Goal: Task Accomplishment & Management: Manage account settings

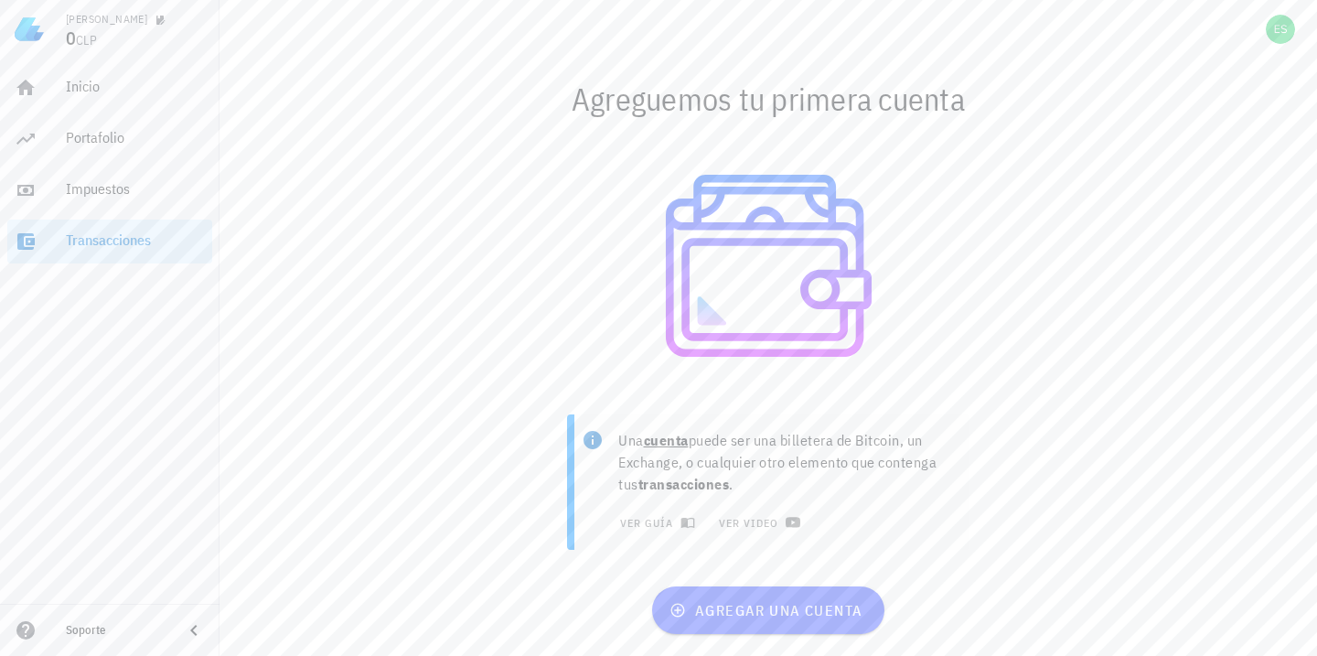
click at [67, 64] on div "Inicio [GEOGRAPHIC_DATA] Impuestos [GEOGRAPHIC_DATA]" at bounding box center [109, 165] width 205 height 212
click at [79, 78] on div "Inicio" at bounding box center [135, 86] width 139 height 17
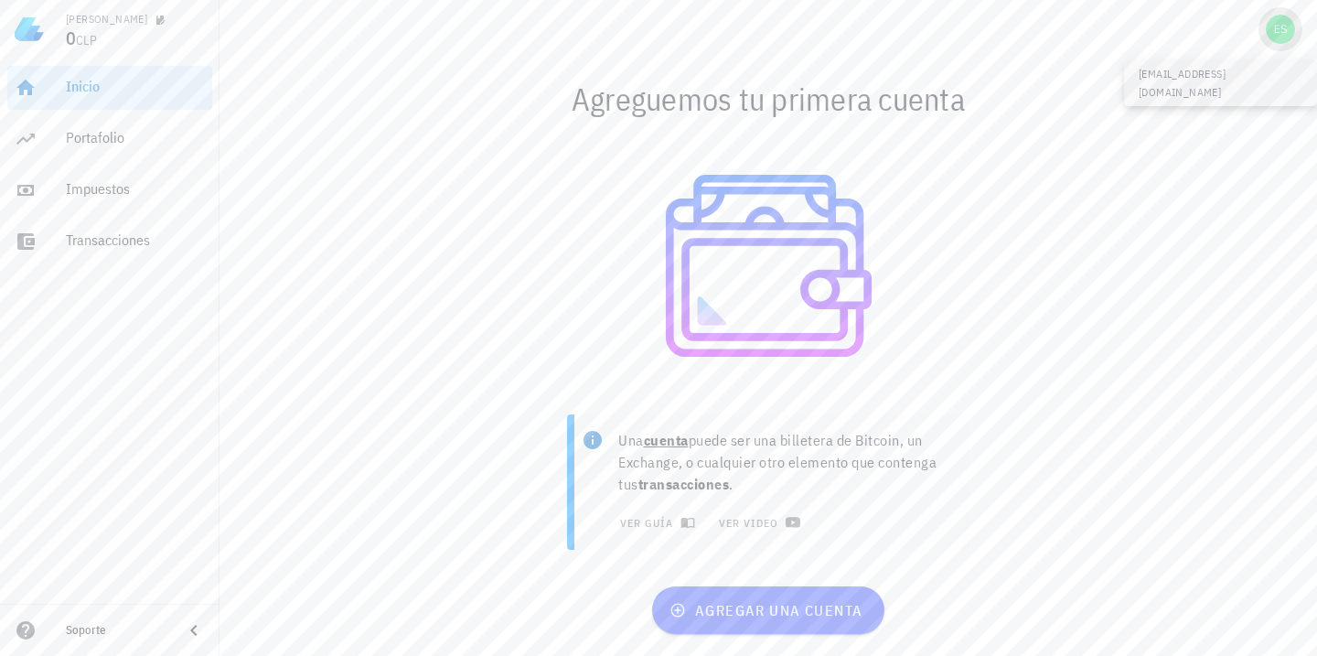
click at [1273, 21] on div "avatar" at bounding box center [1280, 29] width 29 height 29
click at [1218, 87] on div "Configuración" at bounding box center [1237, 80] width 109 height 37
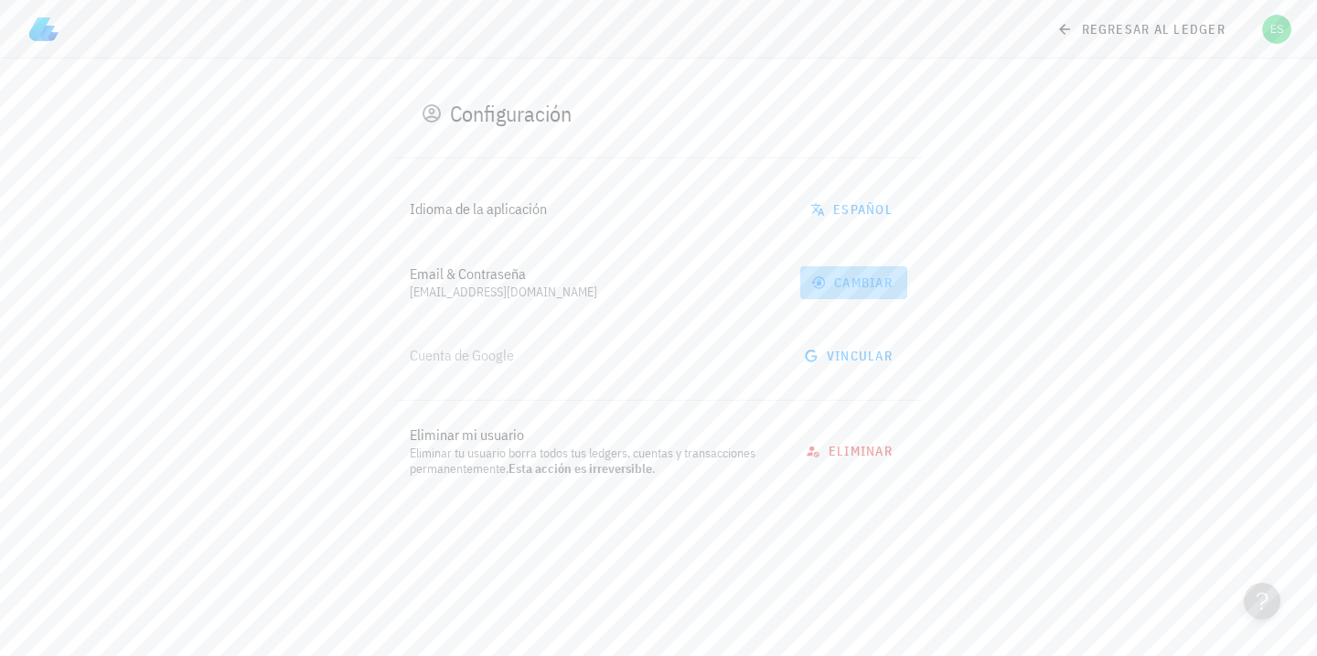
click at [838, 274] on span "cambiar" at bounding box center [854, 282] width 78 height 16
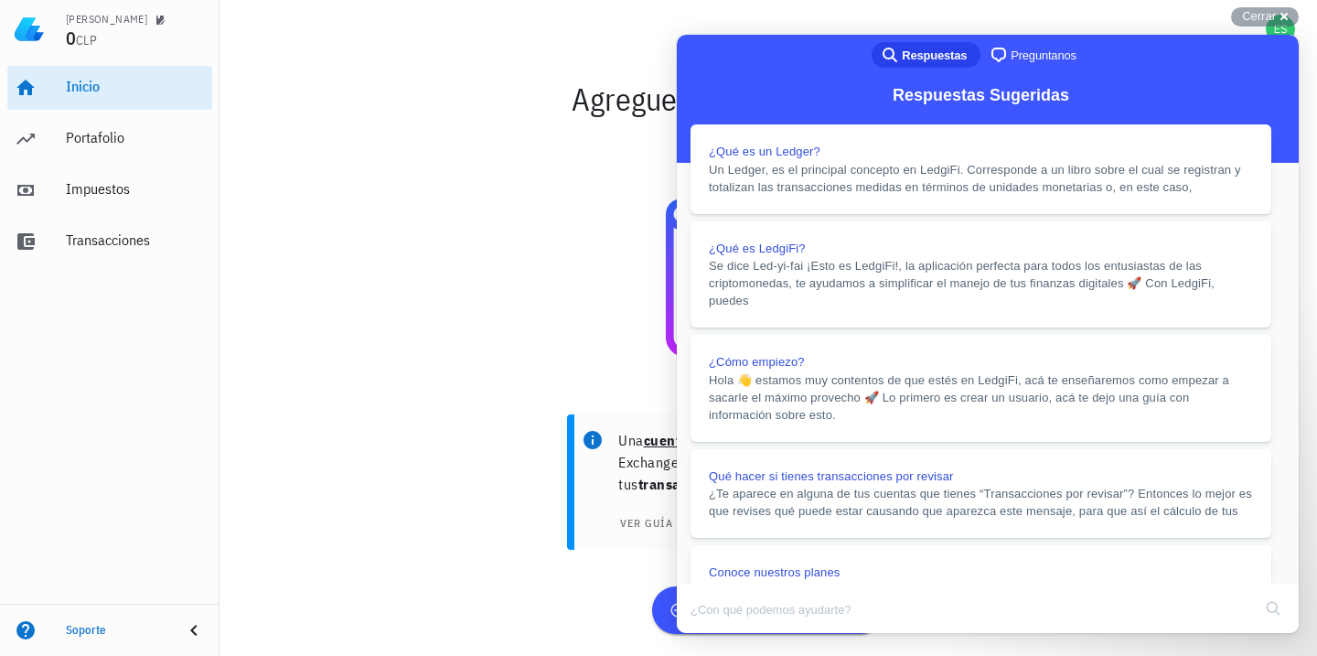
click at [711, 634] on button "Close" at bounding box center [694, 646] width 33 height 24
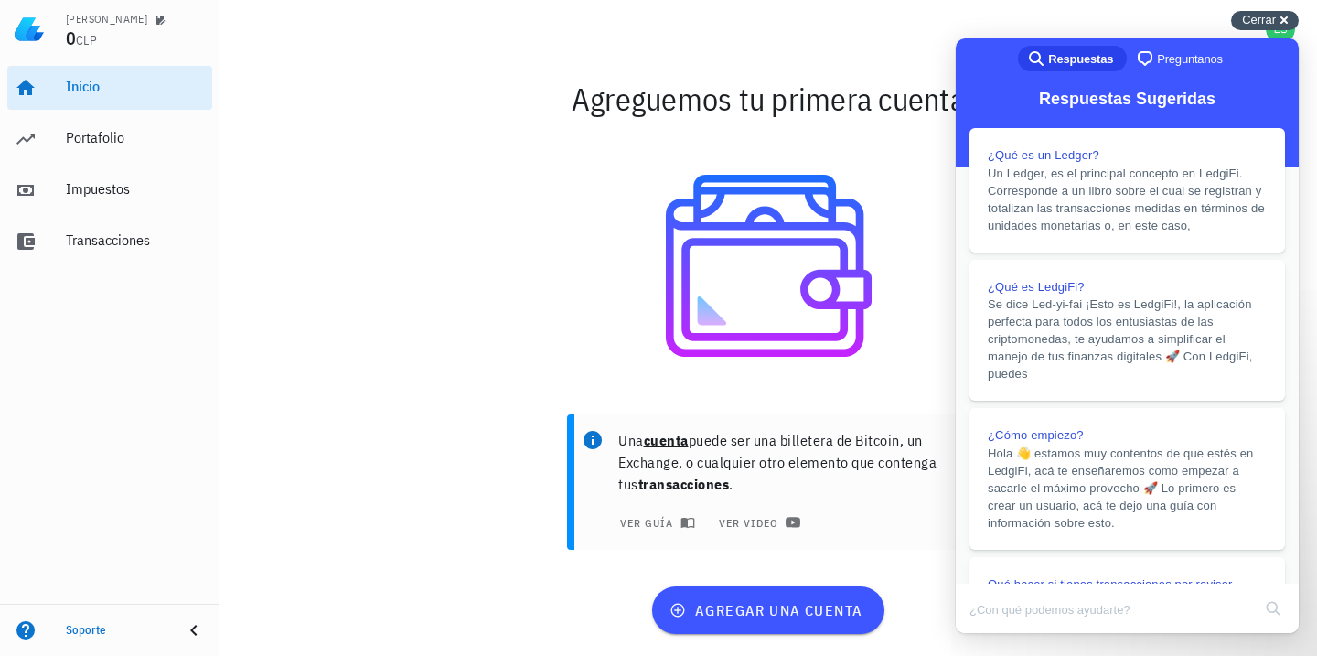
click at [1274, 18] on span "Cerrar" at bounding box center [1259, 20] width 34 height 14
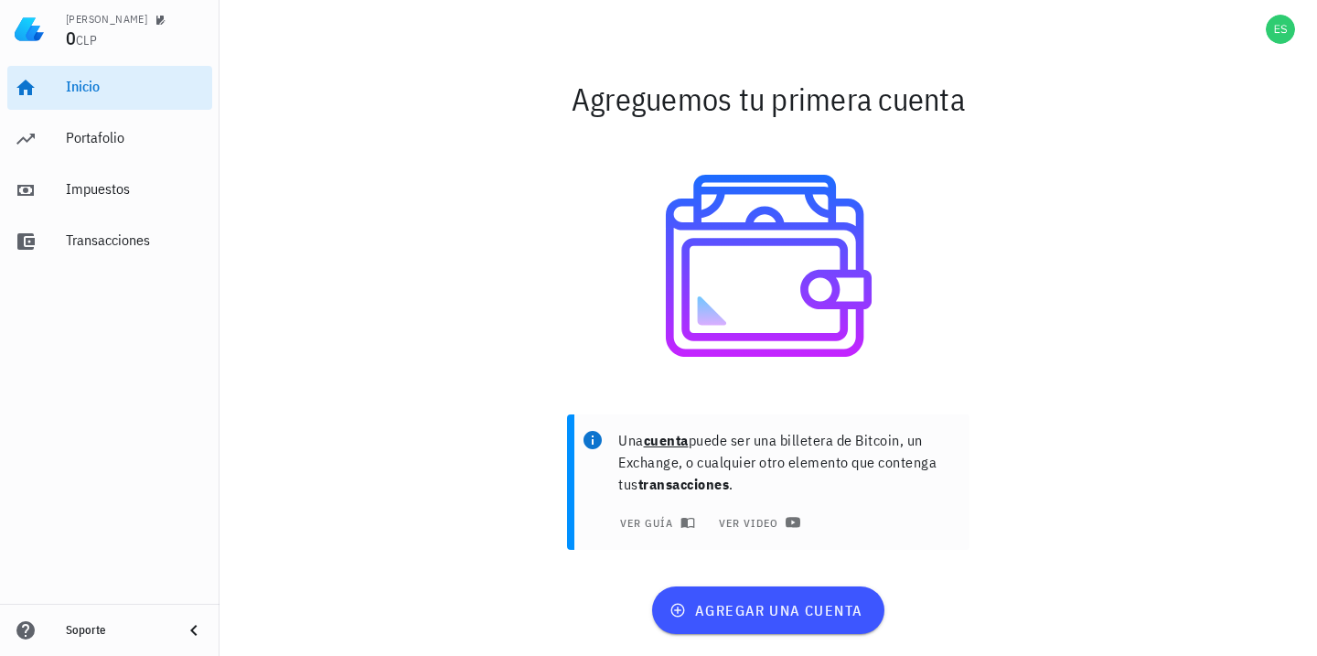
click at [88, 44] on span "CLP" at bounding box center [86, 40] width 21 height 16
click at [84, 127] on div "Portafolio" at bounding box center [135, 138] width 139 height 41
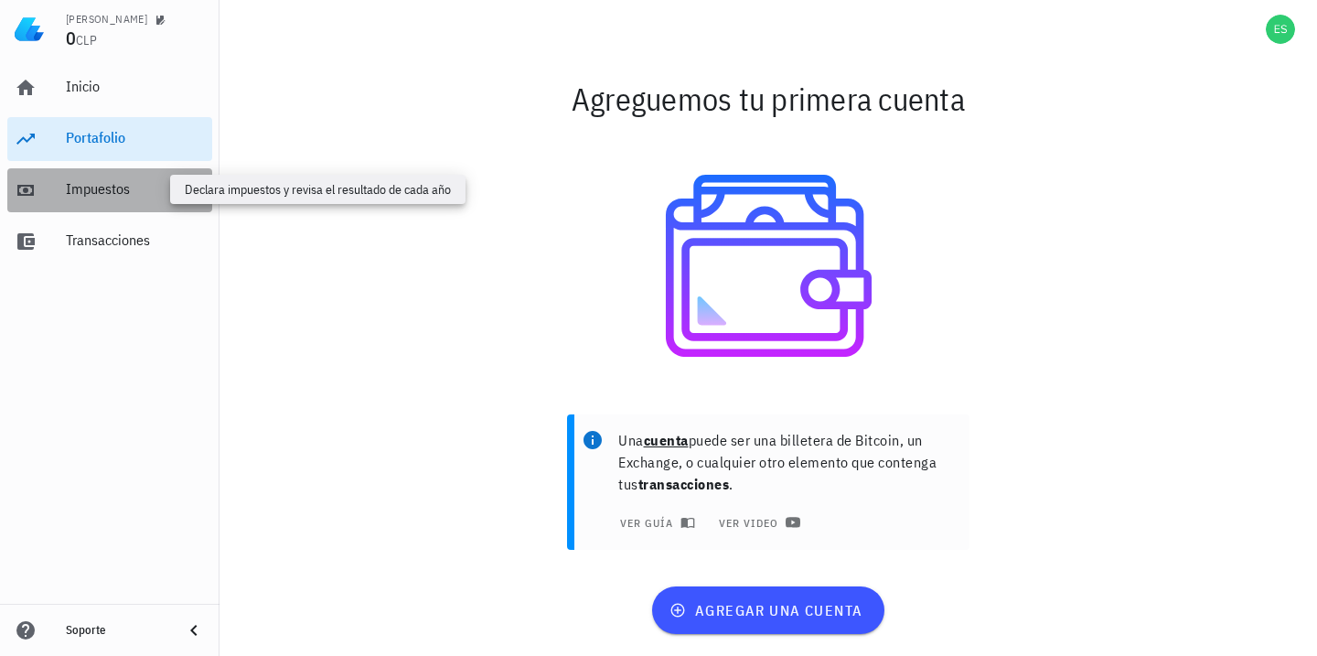
click at [88, 185] on div "Impuestos" at bounding box center [135, 188] width 139 height 17
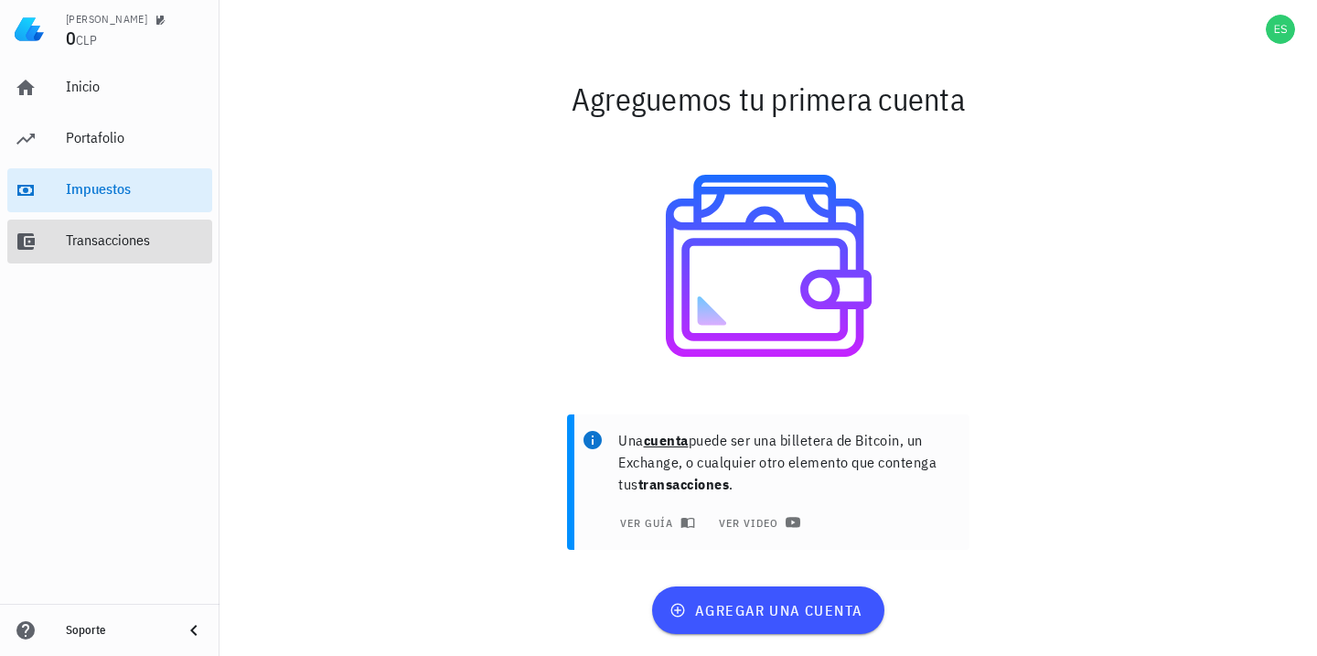
click at [90, 233] on div "Transacciones" at bounding box center [135, 239] width 139 height 17
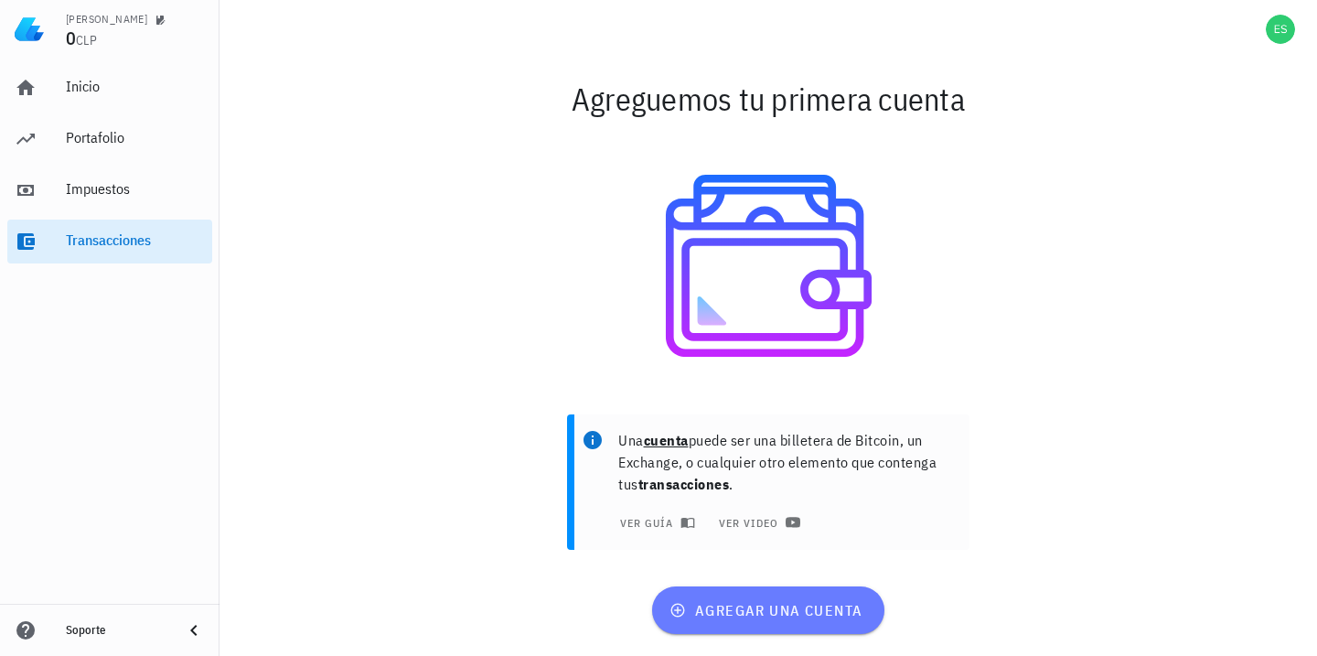
click at [749, 610] on span "agregar una cuenta" at bounding box center [767, 610] width 189 height 18
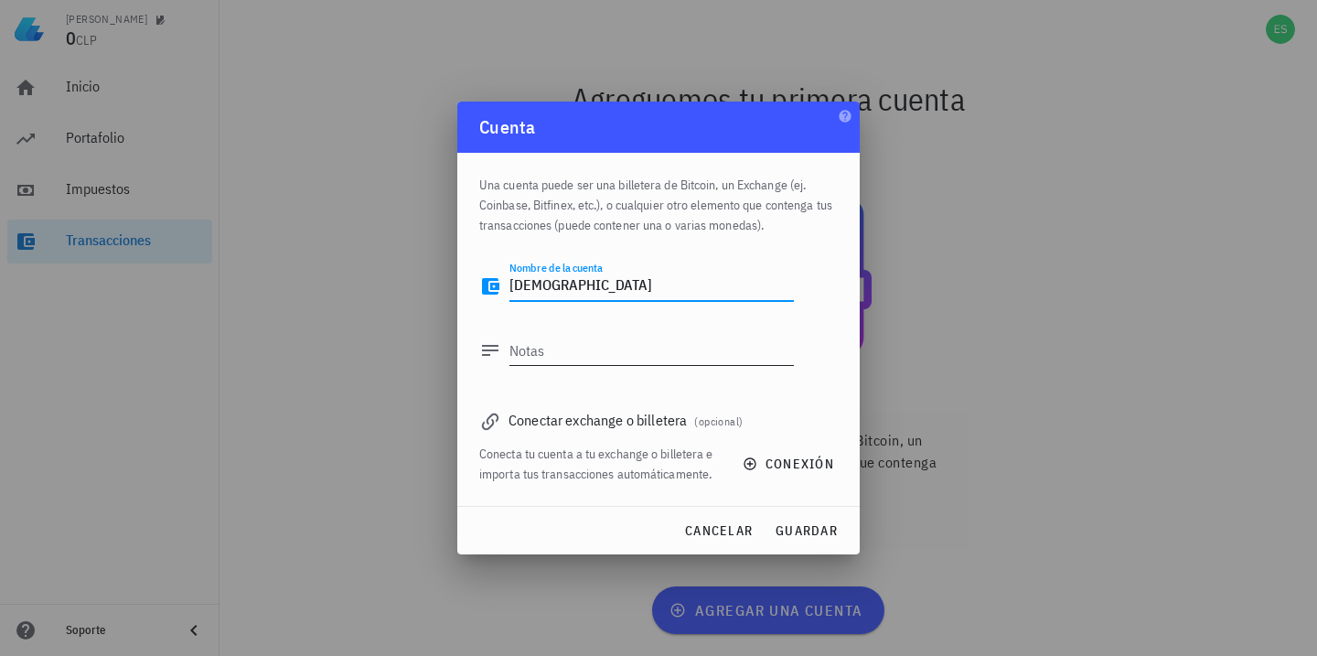
type textarea "buda"
click at [607, 368] on div "Notas" at bounding box center [652, 360] width 285 height 49
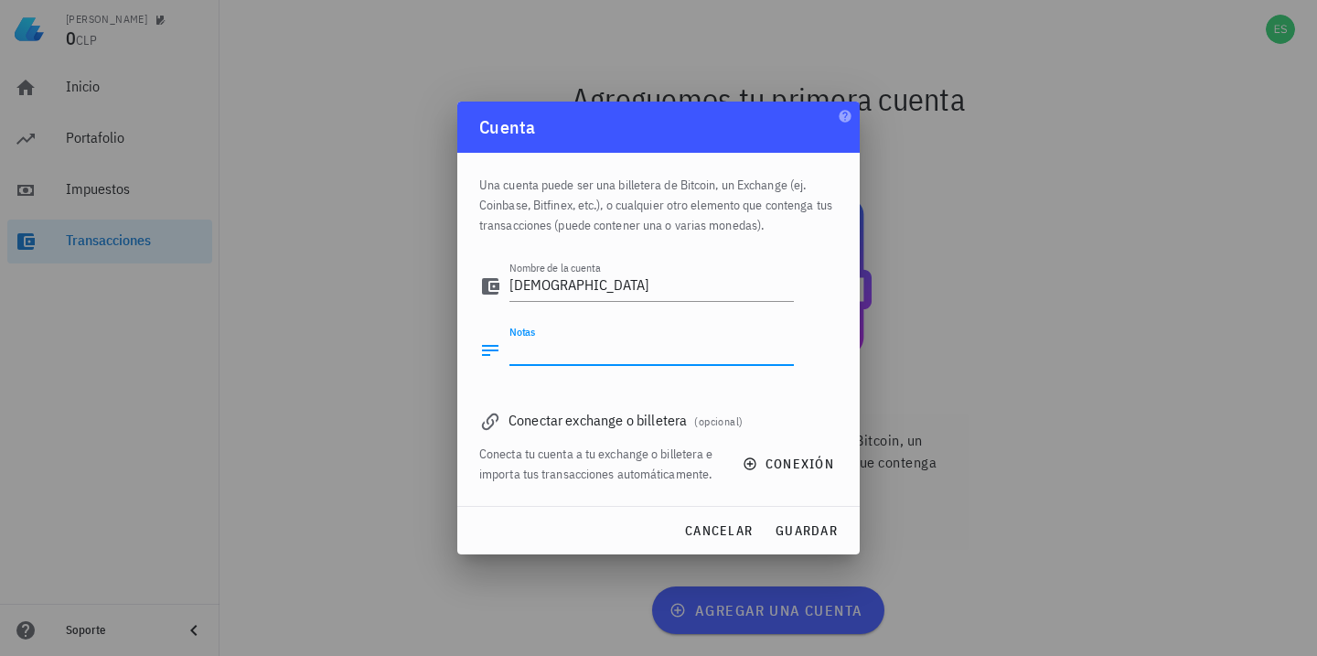
click at [604, 350] on textarea "Notas" at bounding box center [652, 350] width 285 height 29
type textarea "im"
click at [796, 533] on span "guardar" at bounding box center [806, 530] width 63 height 16
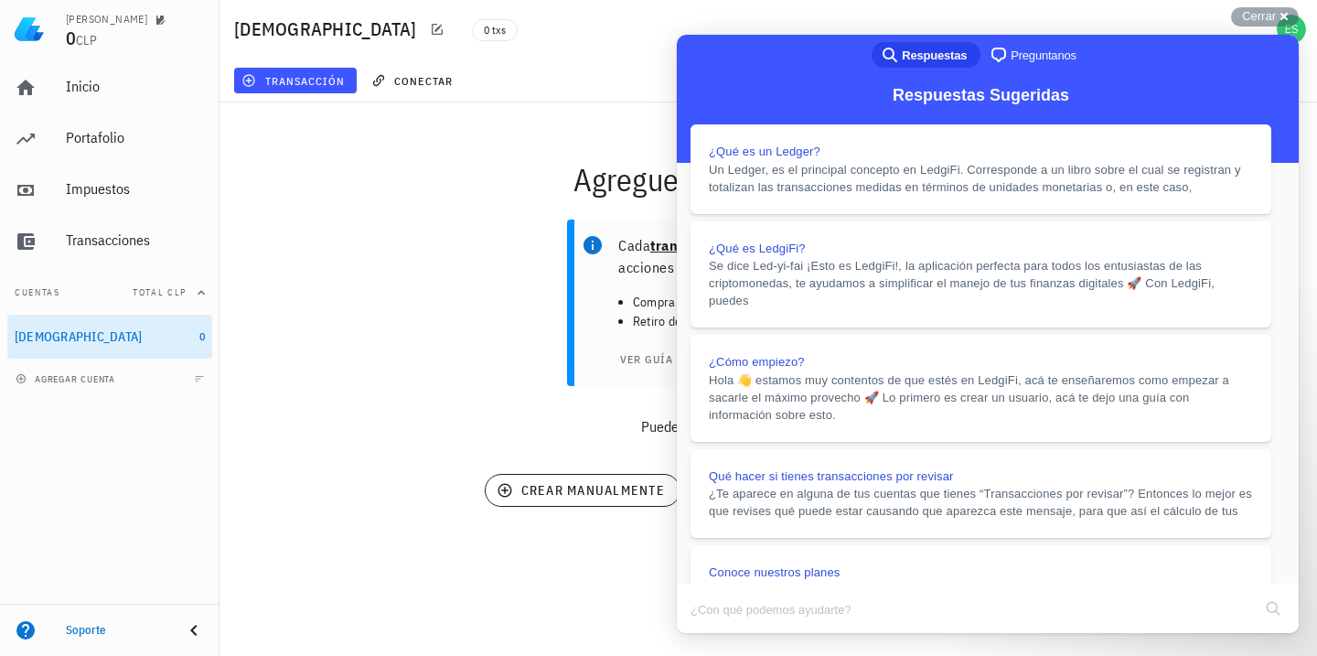
click at [711, 634] on button "Close" at bounding box center [694, 646] width 33 height 24
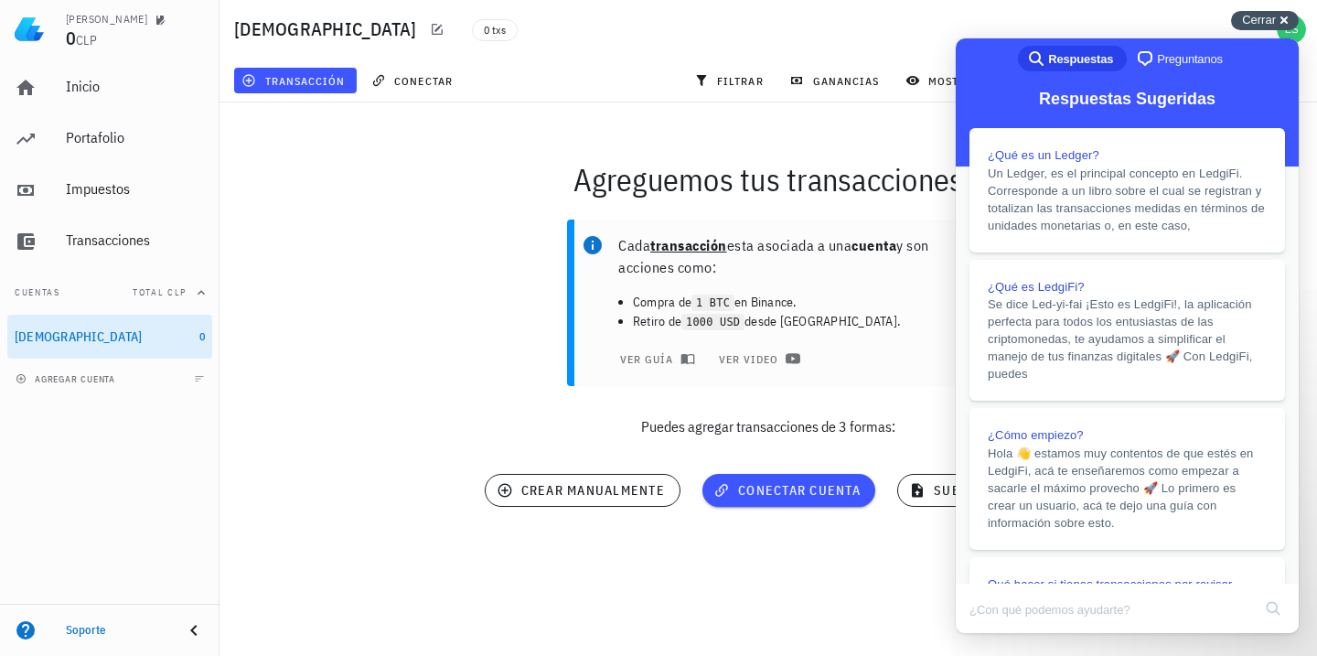
click at [1288, 21] on div "Cerrar cross-small" at bounding box center [1265, 20] width 68 height 19
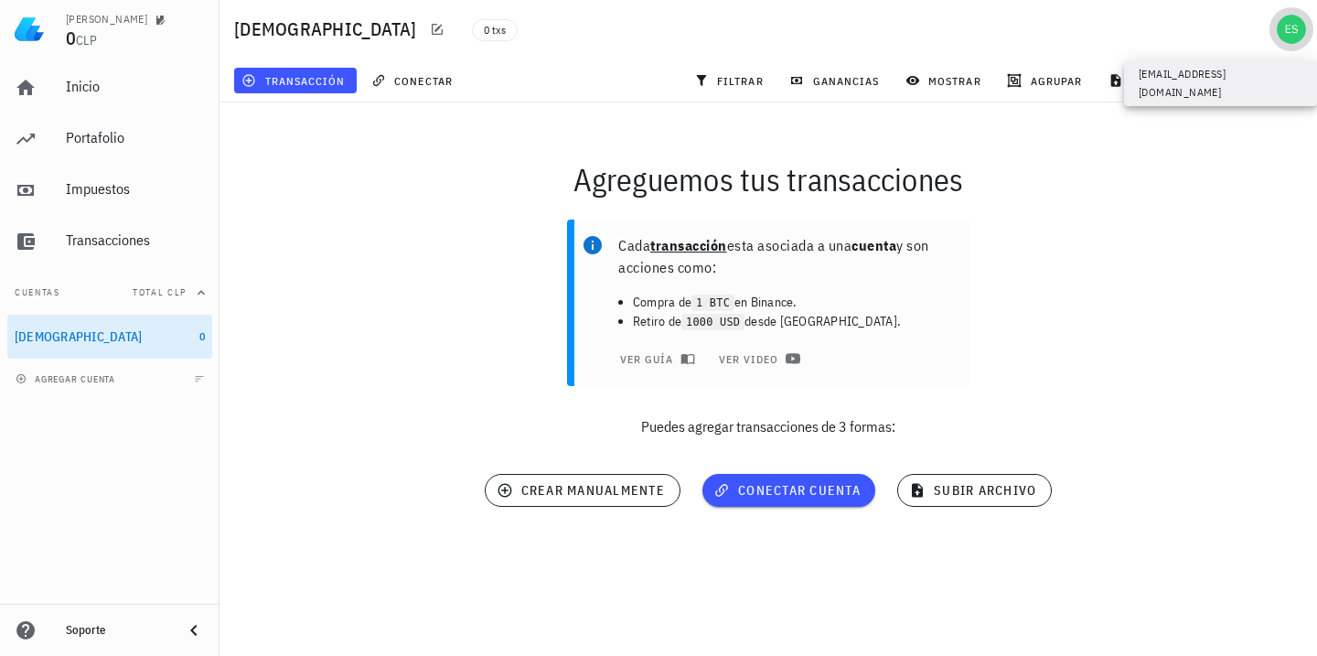
click at [1304, 28] on div "avatar" at bounding box center [1291, 29] width 29 height 29
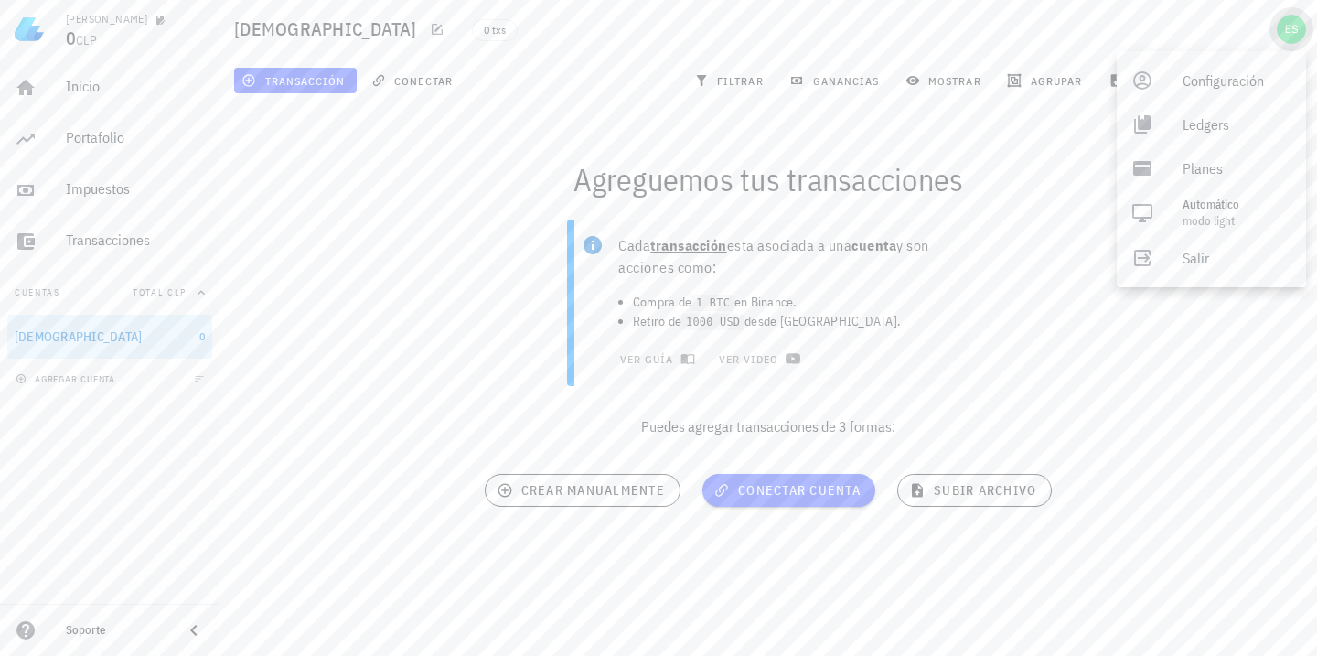
click at [1283, 31] on div "avatar" at bounding box center [1291, 29] width 29 height 29
click at [166, 337] on div "buda" at bounding box center [103, 336] width 177 height 17
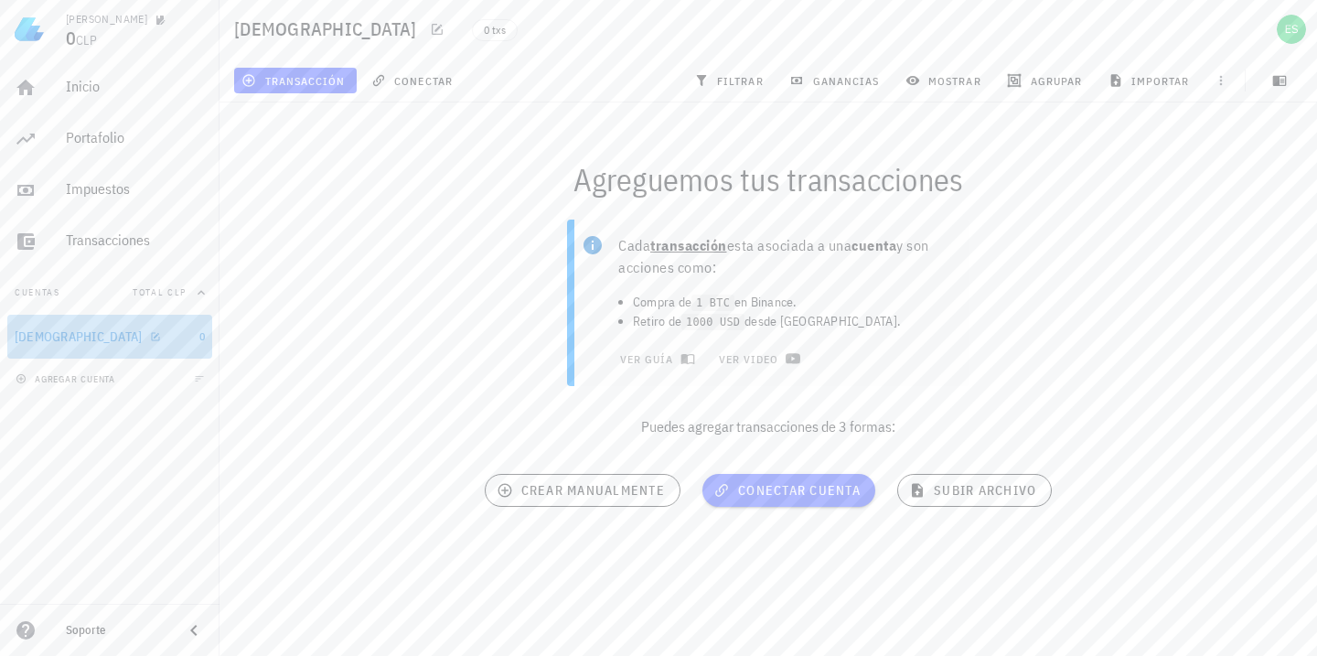
click at [166, 337] on div "buda" at bounding box center [103, 336] width 177 height 17
click at [151, 337] on icon "button" at bounding box center [155, 336] width 8 height 8
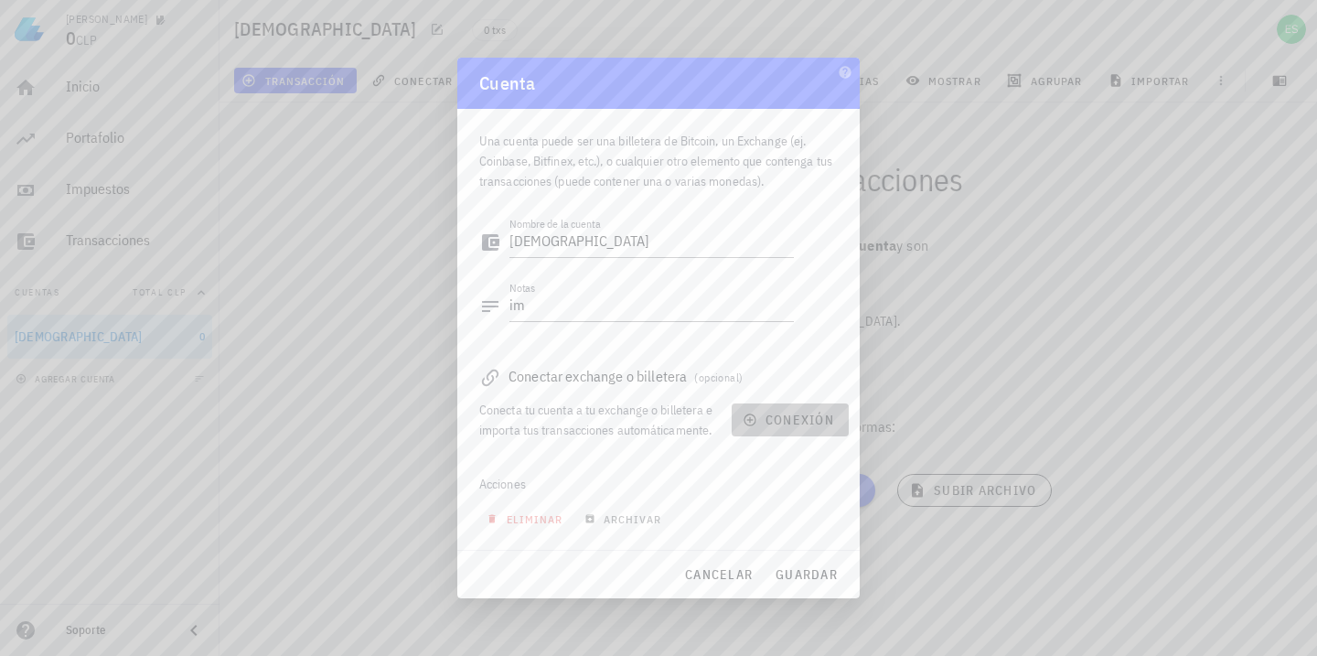
click at [790, 427] on span "conexión" at bounding box center [791, 420] width 88 height 16
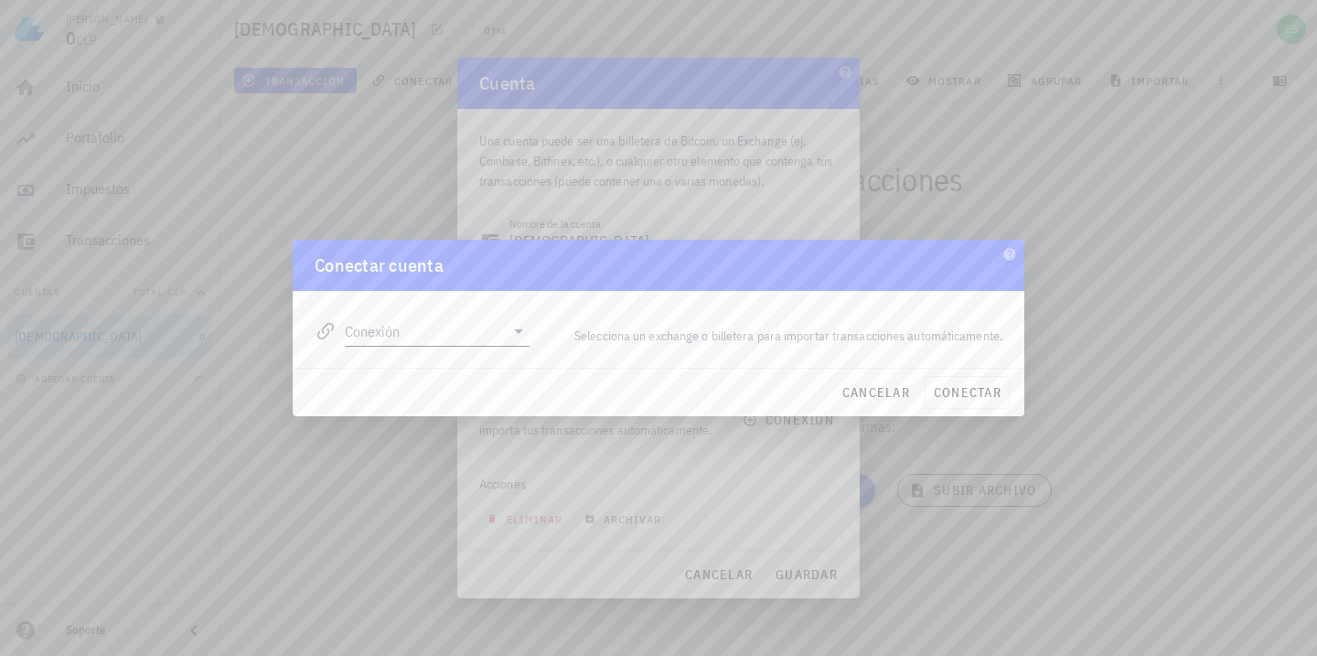
click at [511, 343] on div "Conexión" at bounding box center [437, 331] width 185 height 29
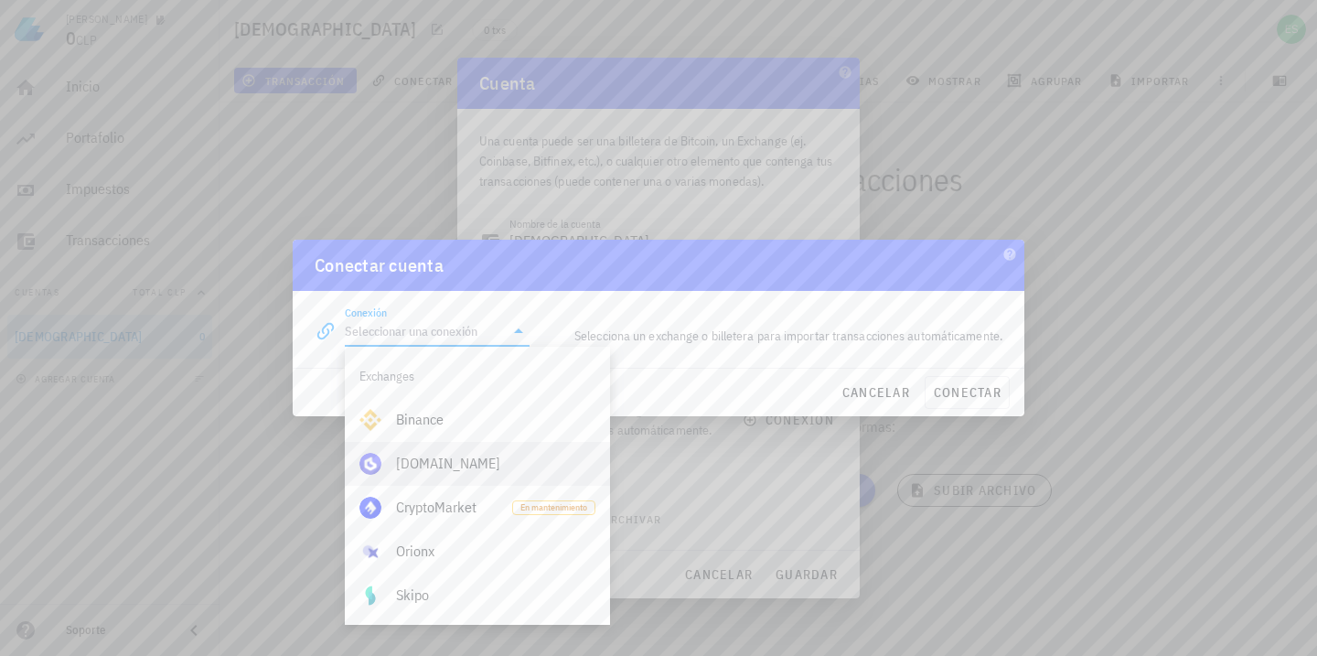
click at [467, 461] on div "Buda.com" at bounding box center [495, 463] width 199 height 17
type input "Buda.com"
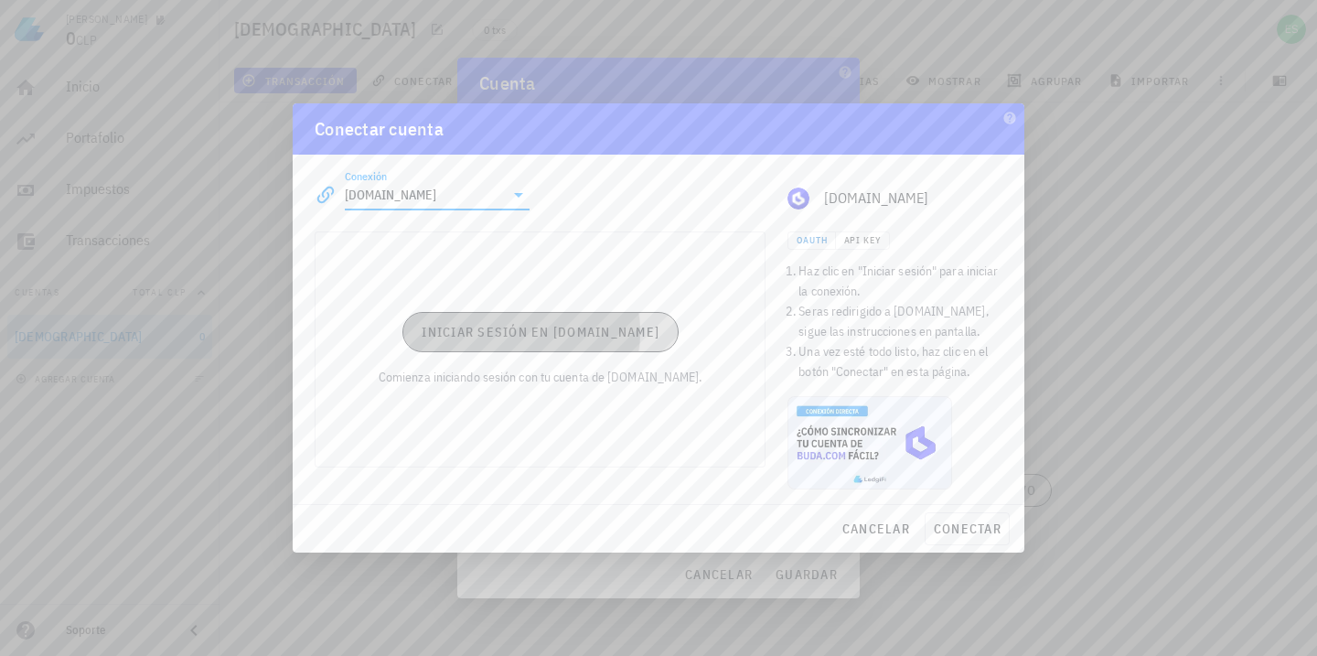
click at [593, 336] on span "Iniciar sesión en Buda.com" at bounding box center [540, 332] width 239 height 16
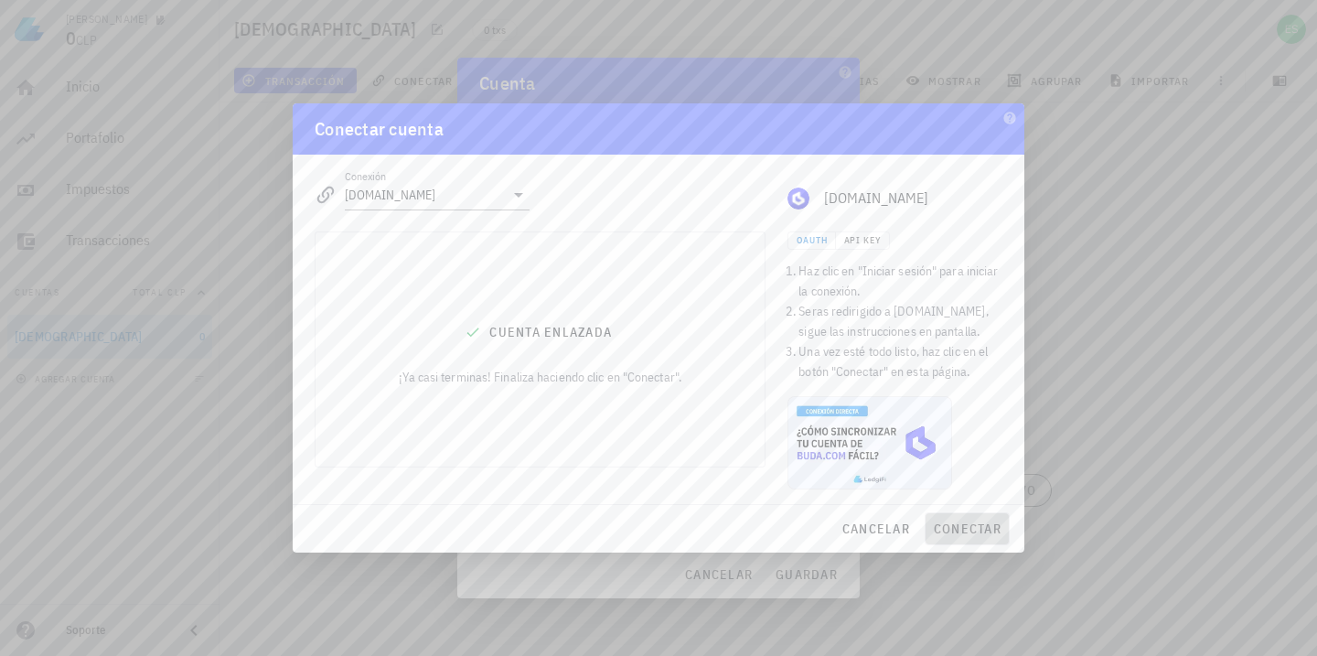
click at [964, 535] on span "conectar" at bounding box center [967, 529] width 69 height 16
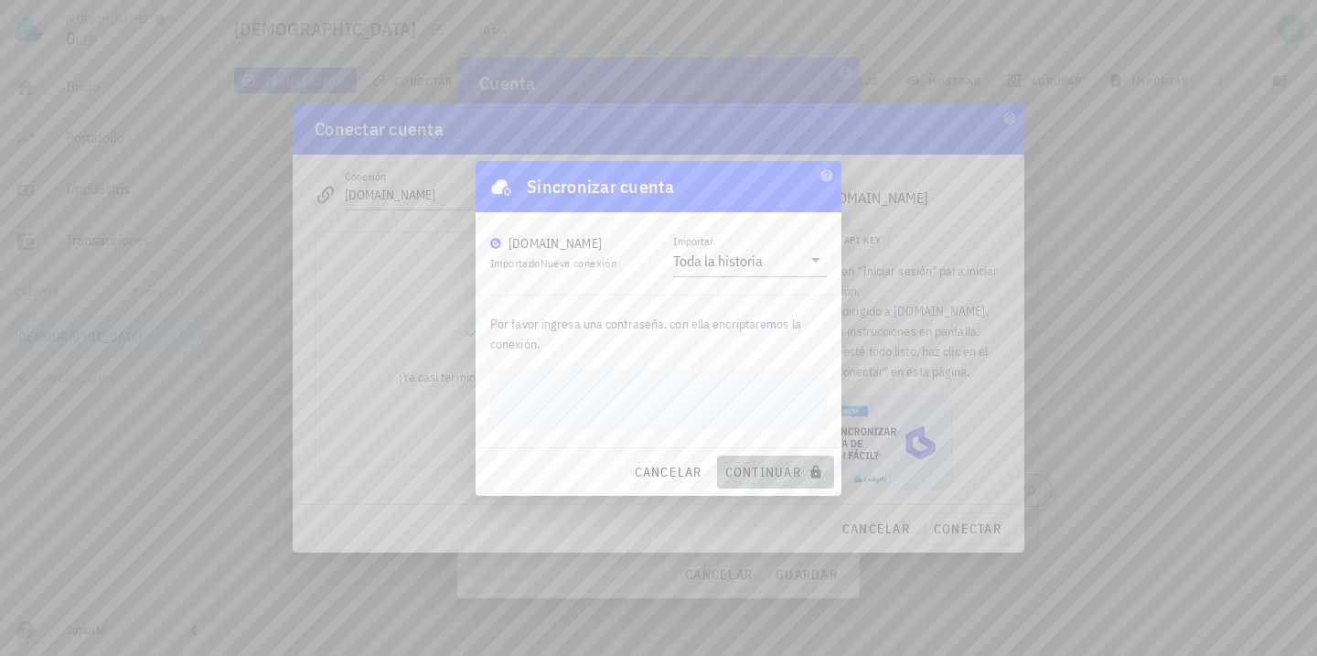
click at [771, 478] on span "continuar" at bounding box center [776, 472] width 102 height 16
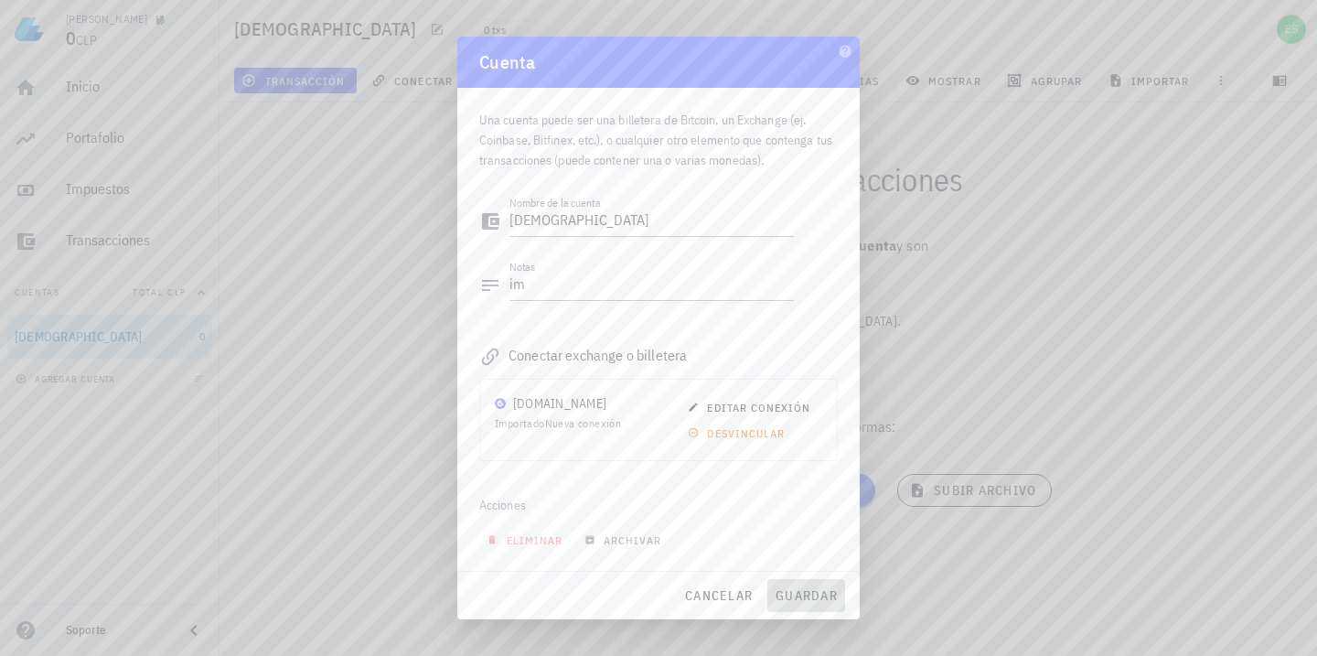
click at [810, 591] on span "guardar" at bounding box center [806, 595] width 63 height 16
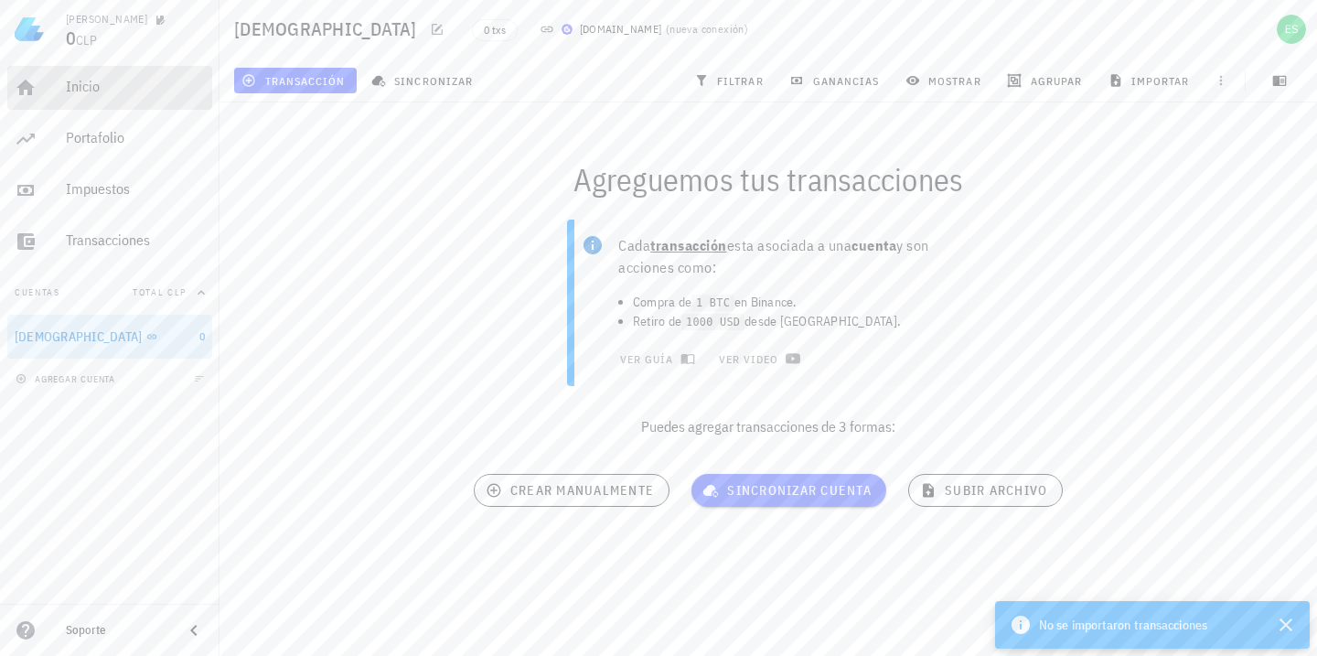
click at [102, 91] on div "Inicio" at bounding box center [135, 86] width 139 height 17
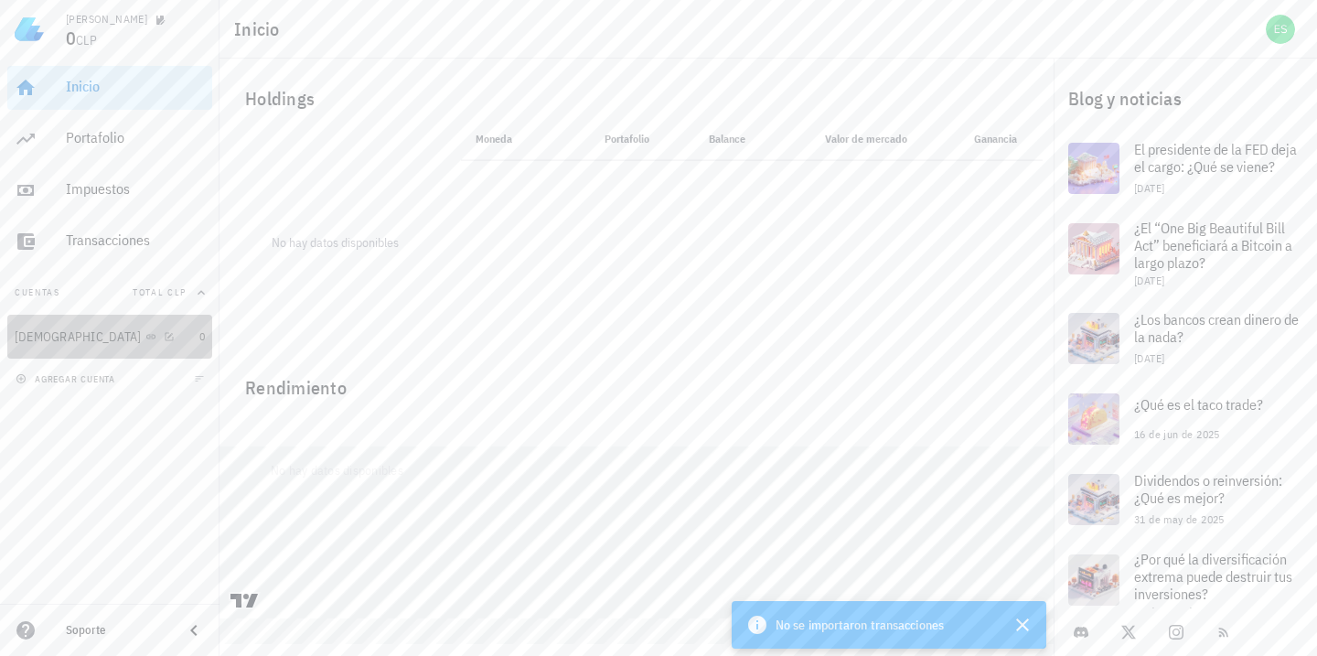
click at [156, 342] on div at bounding box center [165, 336] width 18 height 16
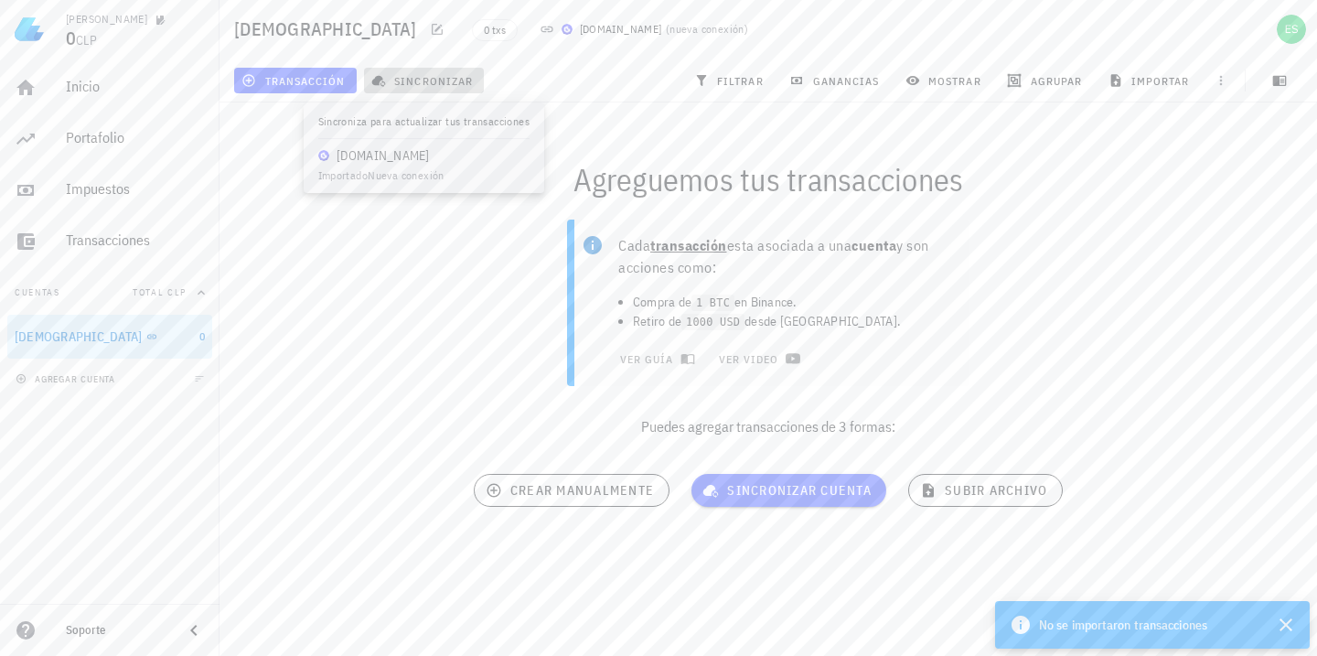
click at [414, 78] on span "sincronizar" at bounding box center [424, 80] width 98 height 15
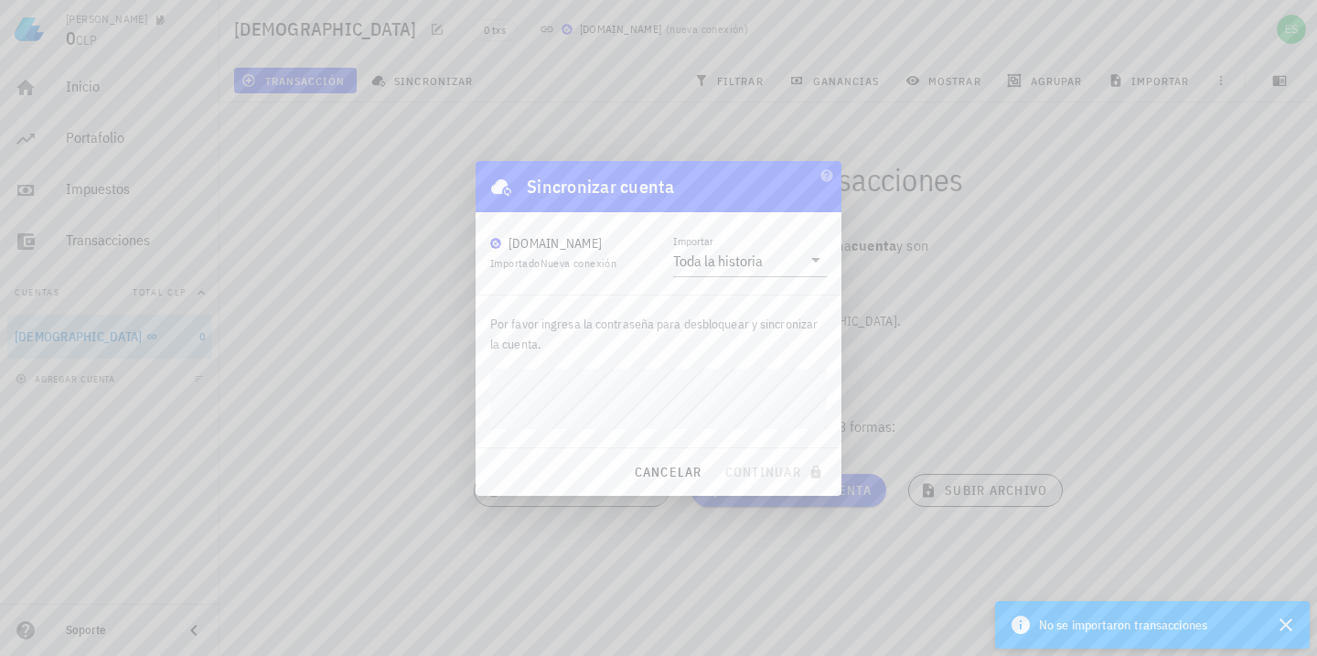
click at [416, 390] on div at bounding box center [658, 328] width 1317 height 656
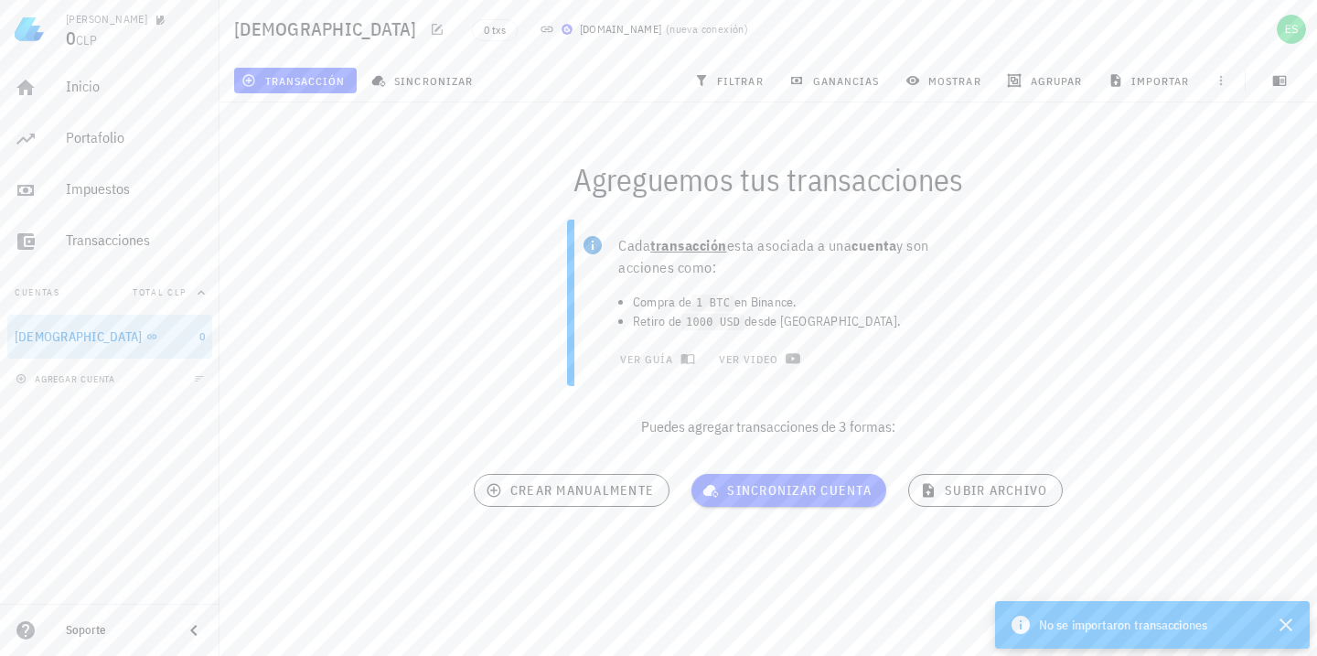
click at [416, 390] on div "Cada transacción esta asociada a una cuenta y son acciones como: Compra de 1 BT…" at bounding box center [769, 336] width 1120 height 254
click at [813, 92] on button "ganancias" at bounding box center [836, 81] width 109 height 26
click at [832, 73] on span "ganancias" at bounding box center [836, 80] width 86 height 15
click at [733, 82] on span "filtrar" at bounding box center [731, 80] width 66 height 15
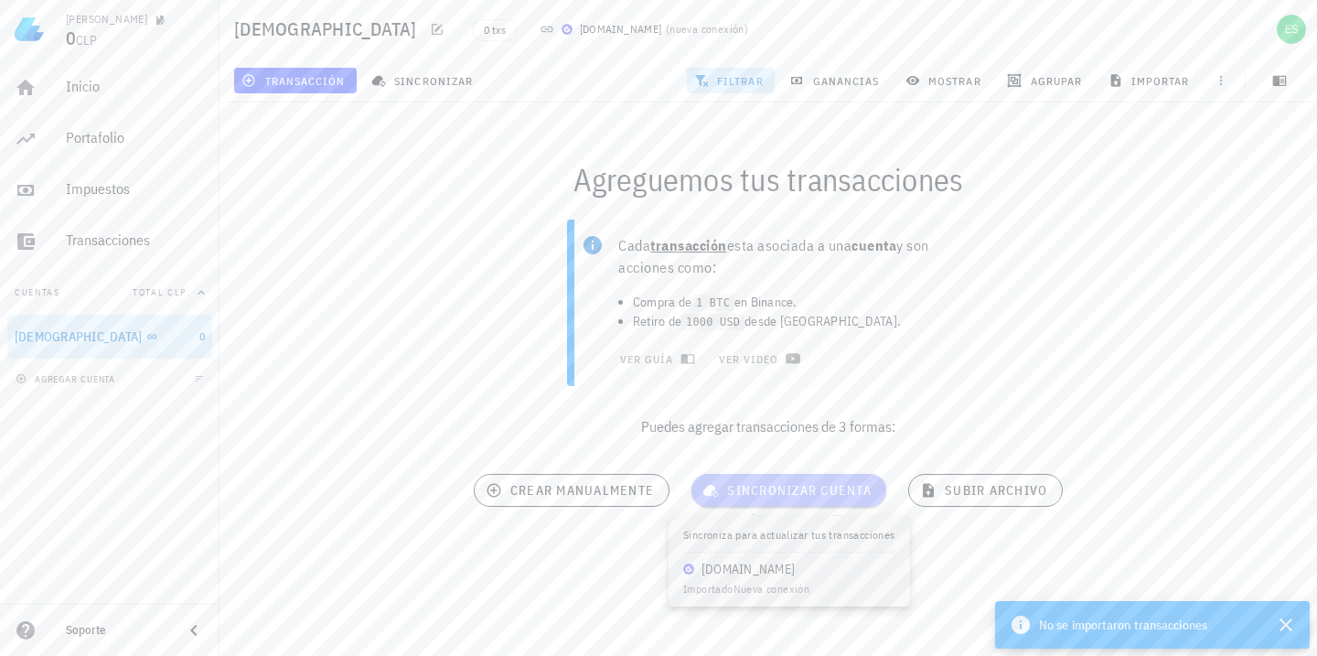
click at [846, 487] on span "sincronizar cuenta" at bounding box center [789, 490] width 166 height 16
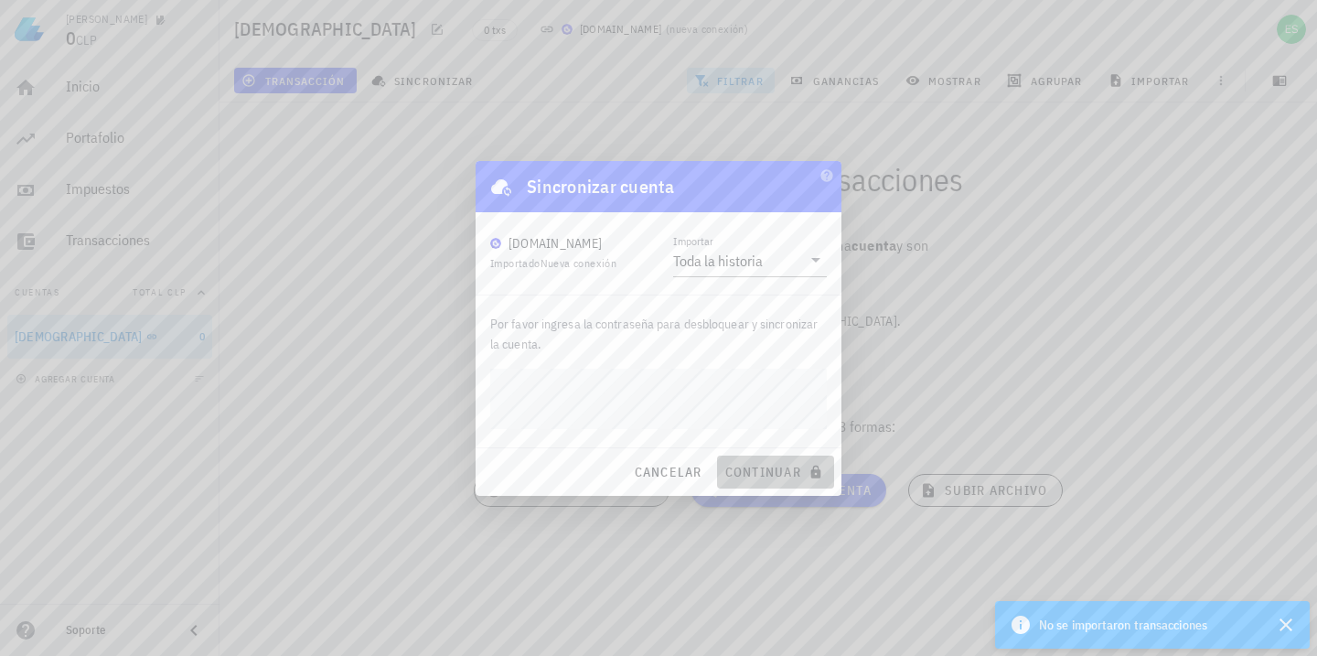
click at [758, 464] on span "continuar" at bounding box center [776, 472] width 102 height 16
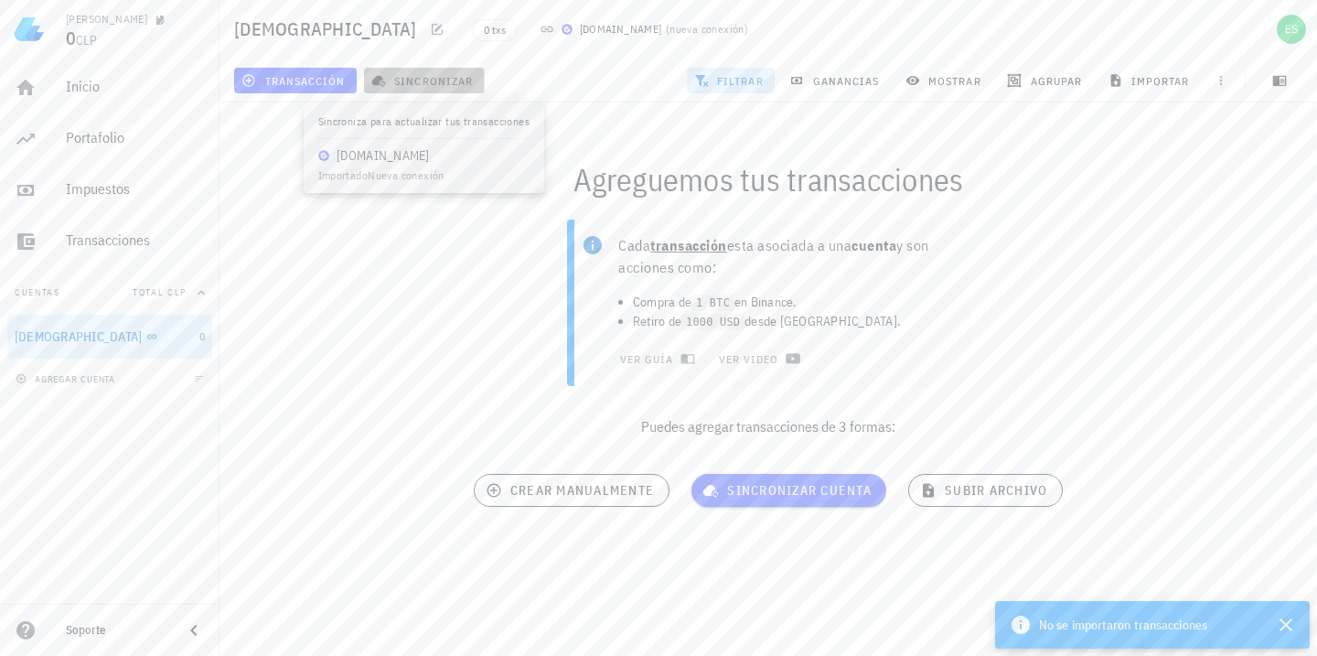
click at [414, 88] on button "sincronizar" at bounding box center [424, 81] width 121 height 26
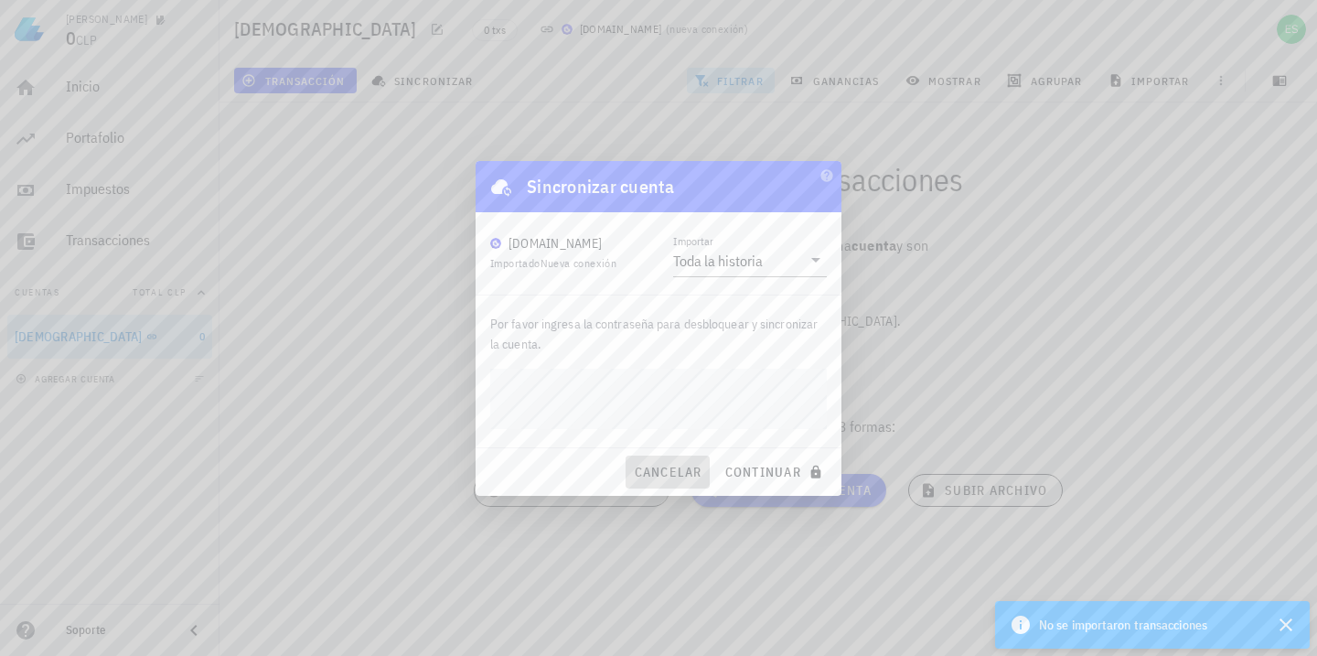
click at [682, 472] on span "cancelar" at bounding box center [667, 472] width 69 height 16
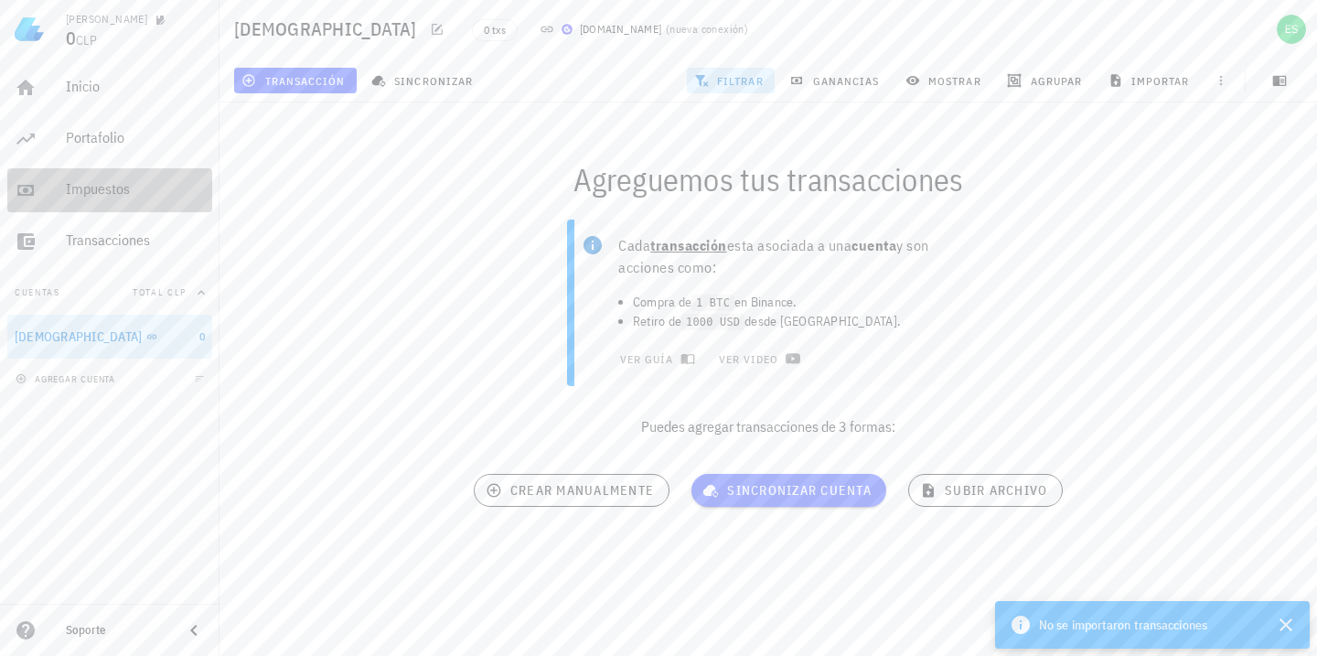
click at [116, 185] on div "Impuestos" at bounding box center [135, 188] width 139 height 17
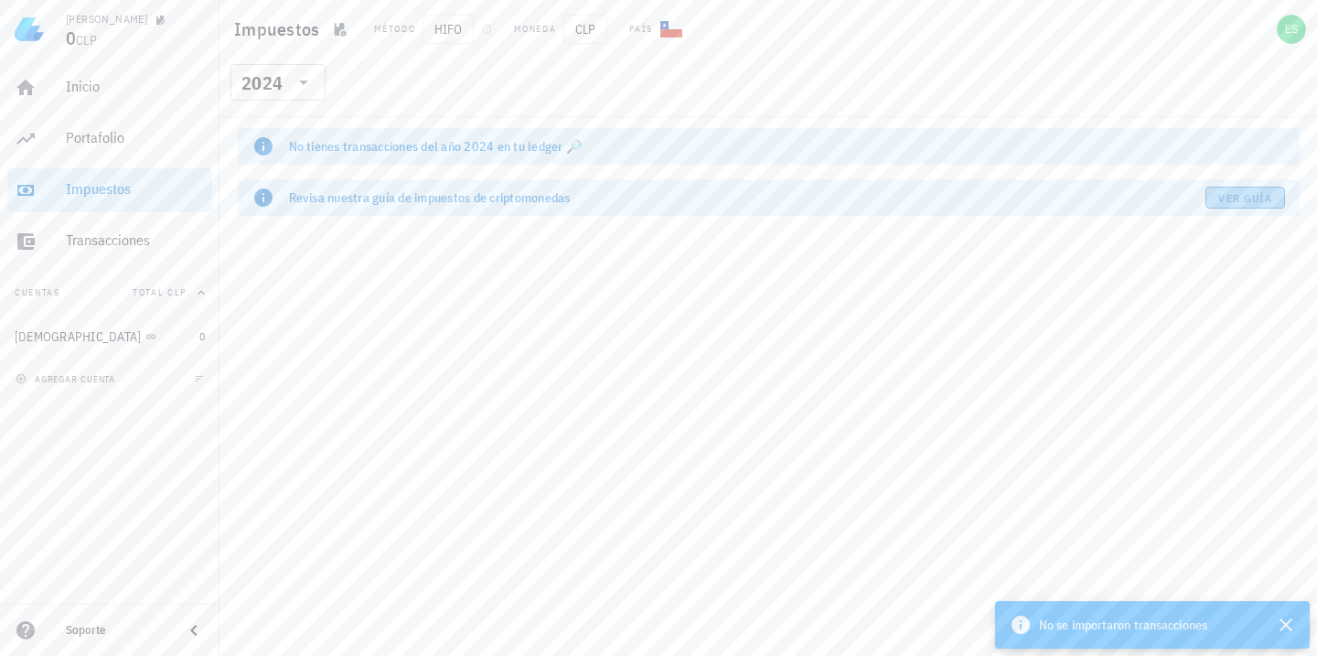
click at [1229, 196] on span "Ver guía" at bounding box center [1245, 198] width 55 height 14
click at [1287, 624] on icon "button" at bounding box center [1286, 625] width 22 height 22
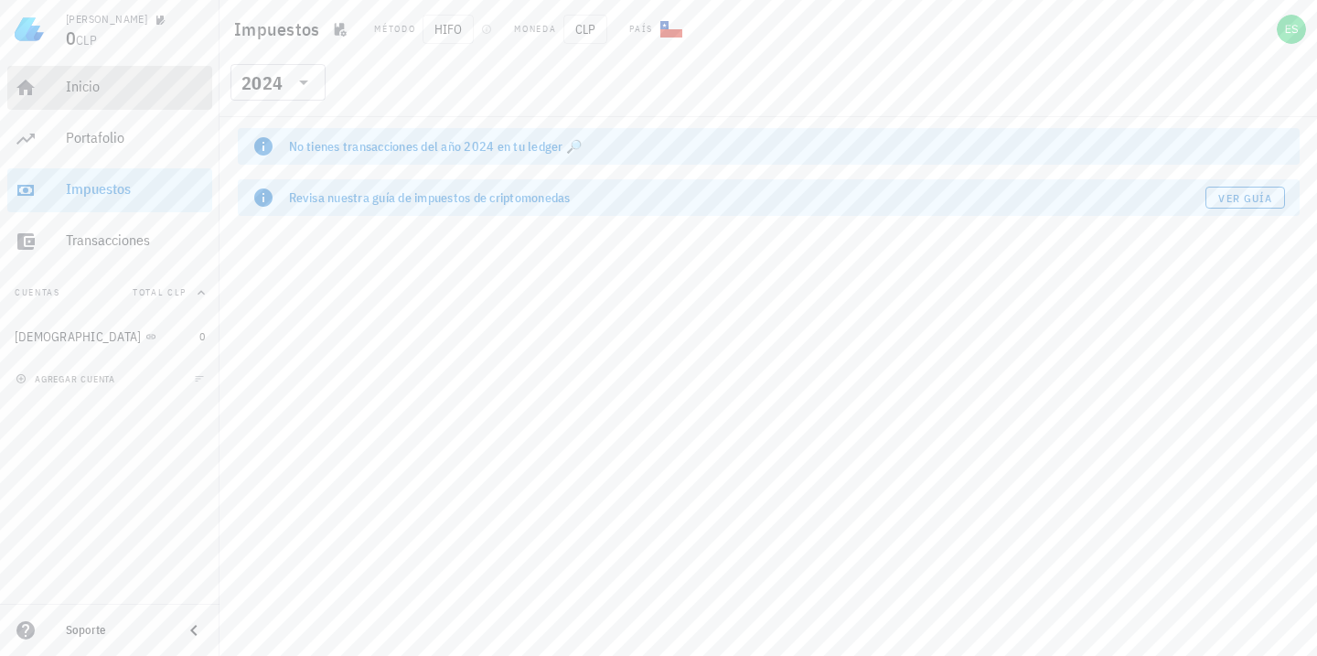
click at [84, 88] on div "Inicio" at bounding box center [135, 86] width 139 height 17
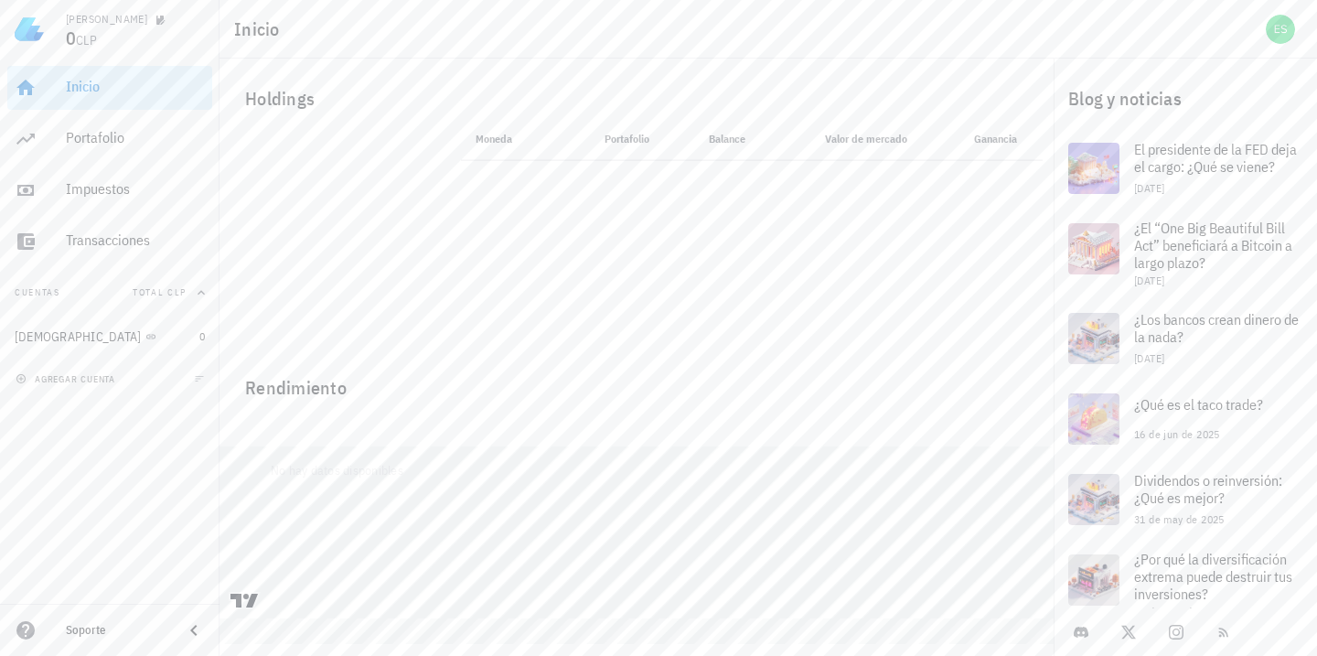
click at [488, 129] on th "Moneda" at bounding box center [509, 139] width 96 height 44
click at [495, 144] on th "Moneda" at bounding box center [509, 139] width 96 height 44
click at [638, 147] on th "Portafolio" at bounding box center [611, 139] width 108 height 44
click at [726, 142] on th "Balance" at bounding box center [712, 139] width 96 height 44
click at [847, 150] on th "Valor de mercado" at bounding box center [841, 139] width 162 height 44
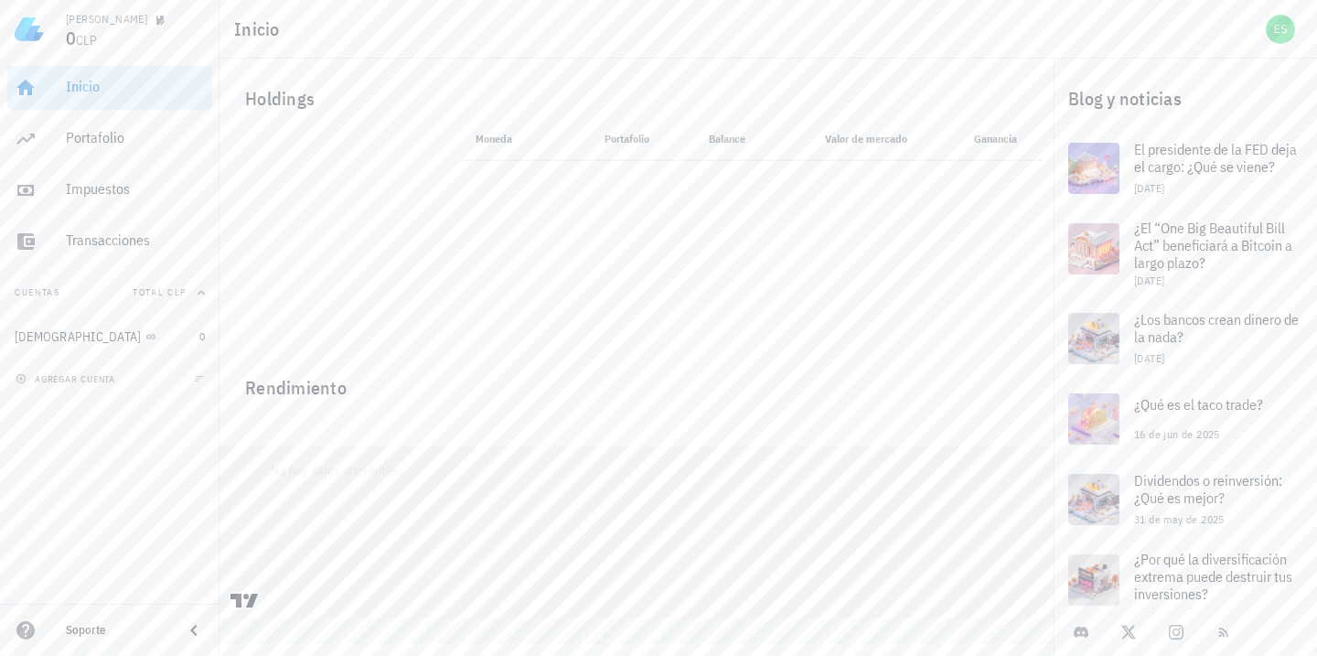
click at [1012, 140] on span "Ganancia" at bounding box center [1001, 139] width 54 height 14
click at [74, 195] on div "Impuestos" at bounding box center [135, 188] width 139 height 17
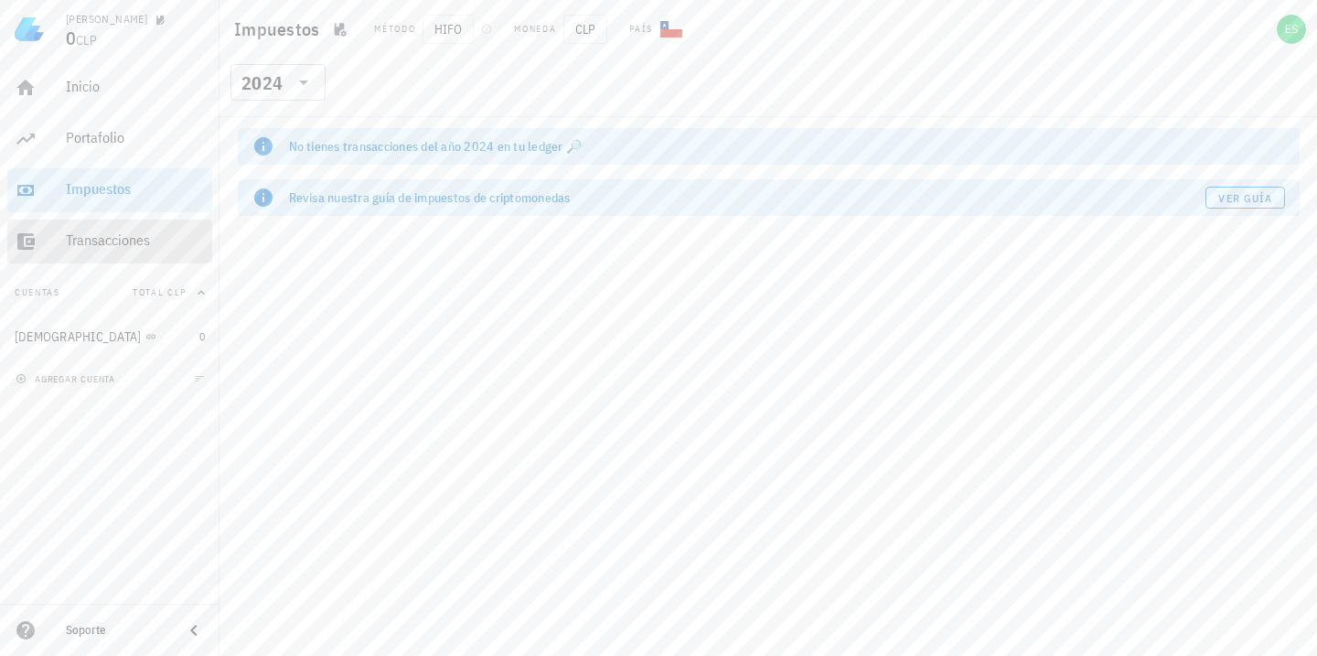
click at [87, 237] on div "Transacciones" at bounding box center [135, 239] width 139 height 17
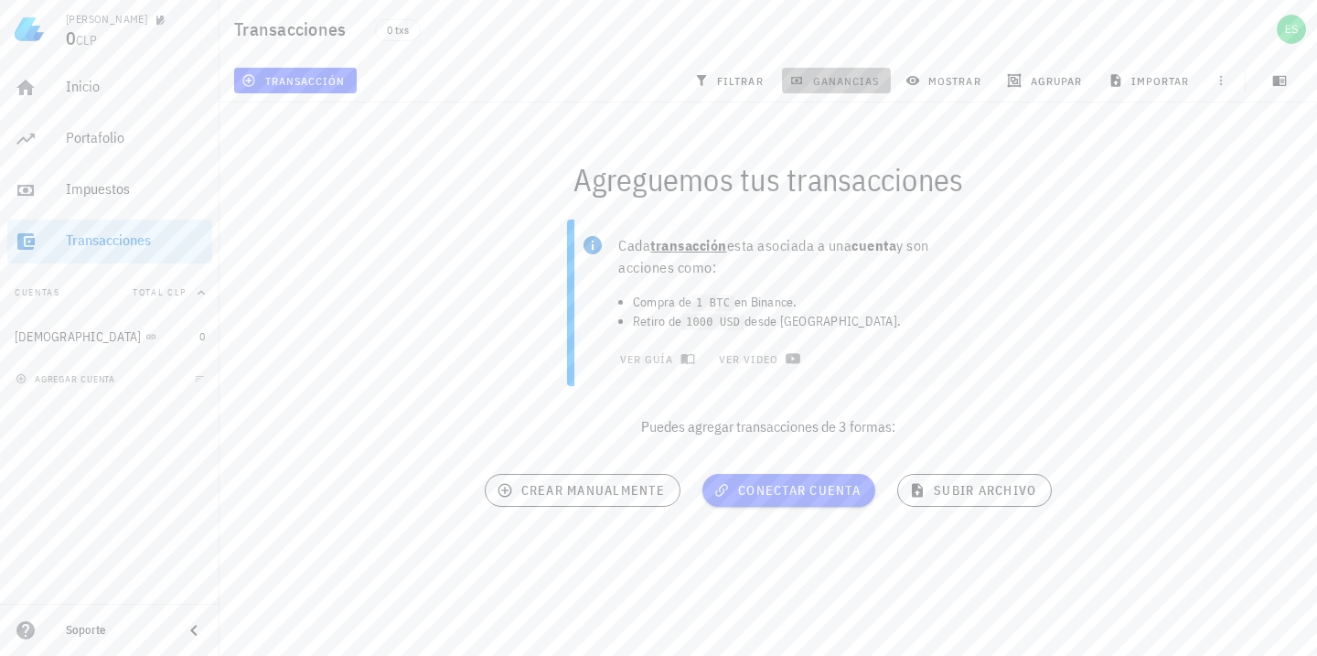
click at [843, 86] on span "ganancias" at bounding box center [836, 80] width 86 height 15
click at [944, 78] on span "mostrar" at bounding box center [945, 80] width 72 height 15
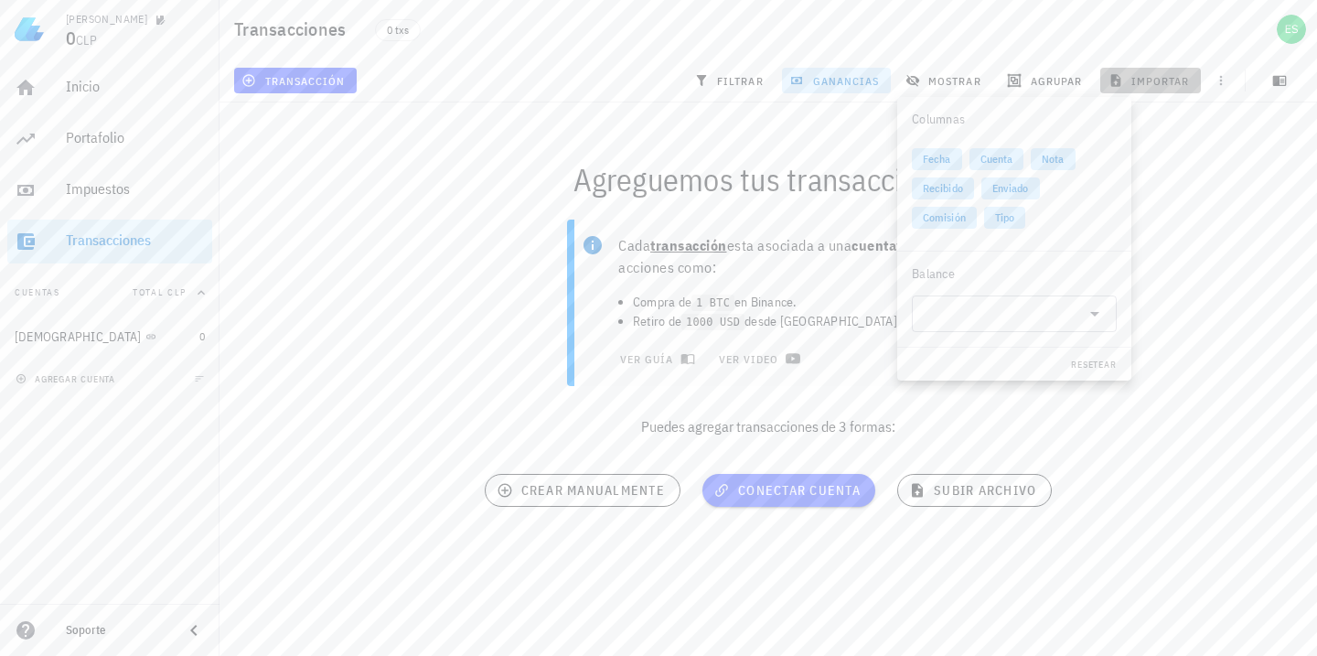
click at [1143, 83] on span "importar" at bounding box center [1152, 80] width 78 height 15
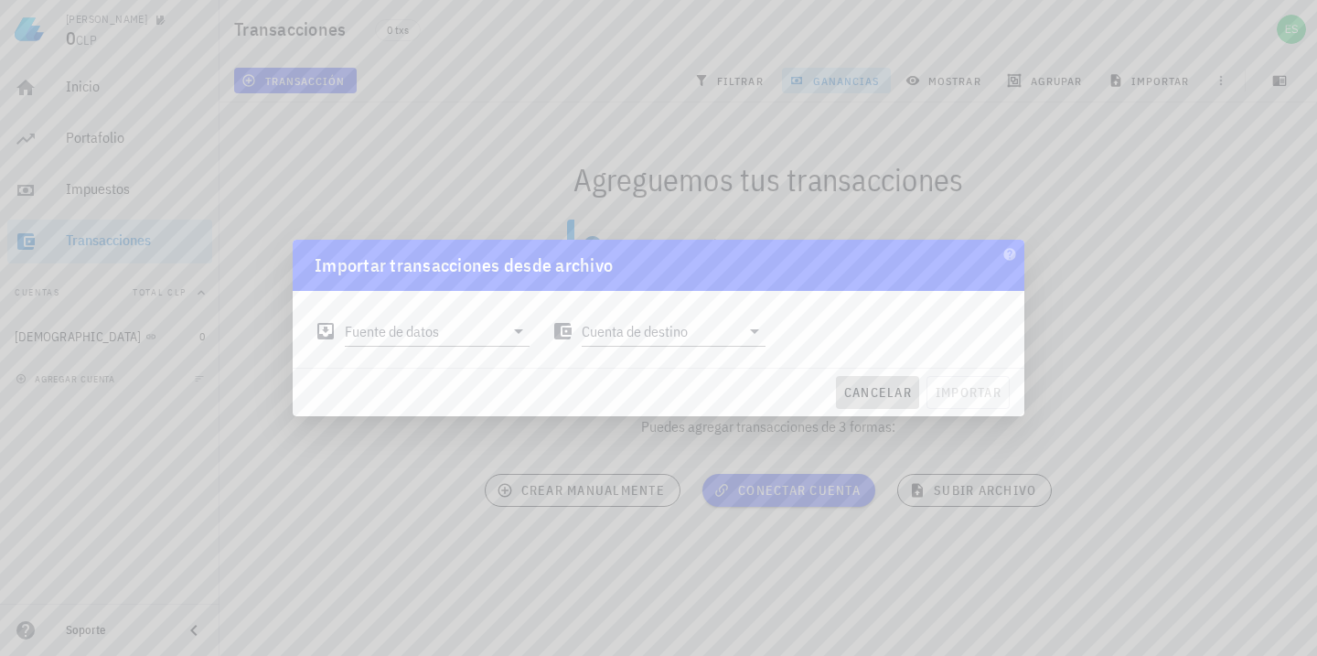
click at [901, 390] on span "cancelar" at bounding box center [878, 392] width 69 height 16
